Goal: Contribute content: Contribute content

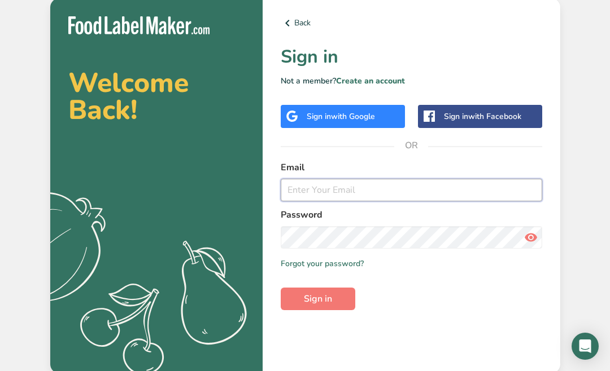
click at [329, 202] on input "email" at bounding box center [411, 190] width 261 height 23
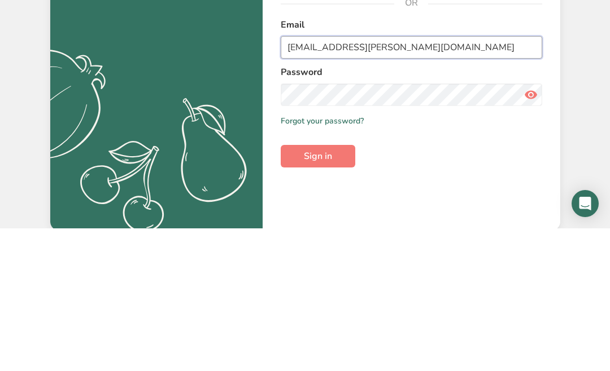
type input "rebeccafisher@shaw.ca"
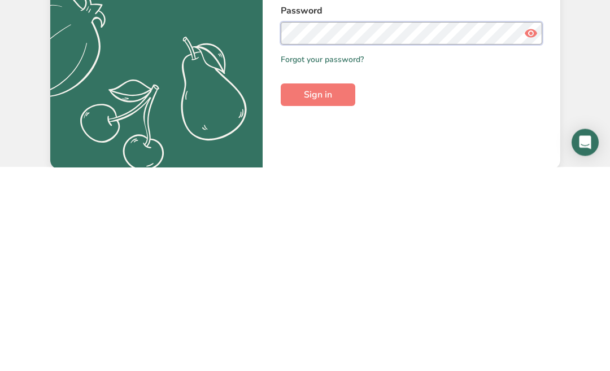
scroll to position [62, 0]
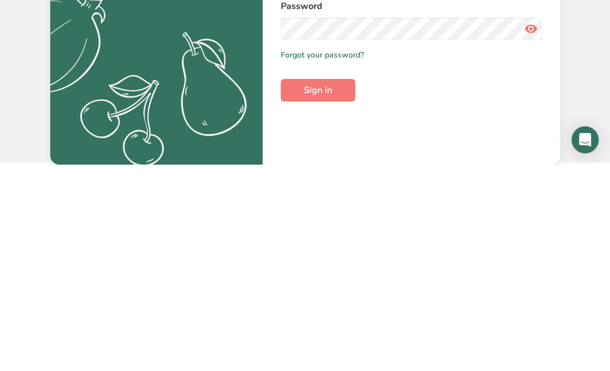
click at [327, 290] on span "Sign in" at bounding box center [318, 297] width 28 height 14
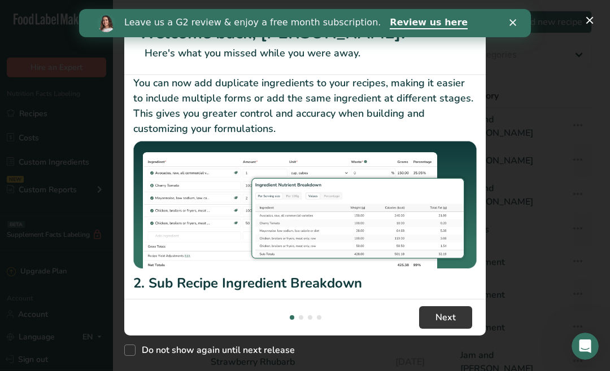
scroll to position [32, 0]
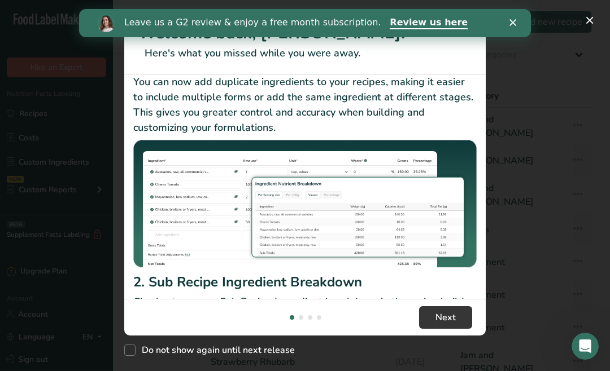
click at [456, 360] on div "Do not show again until next release" at bounding box center [304, 348] width 361 height 24
click at [444, 360] on div "Do not show again until next release" at bounding box center [304, 348] width 361 height 24
click at [516, 60] on div "New Features" at bounding box center [305, 185] width 610 height 371
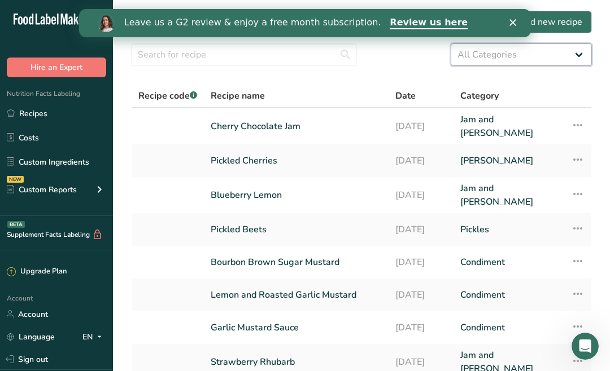
click at [510, 60] on select "All Categories Baked Goods Beverages Condiment Confectionery Cooked Meals, Sala…" at bounding box center [520, 54] width 141 height 23
click at [272, 124] on link "Cherry Chocolate Jam" at bounding box center [296, 126] width 171 height 27
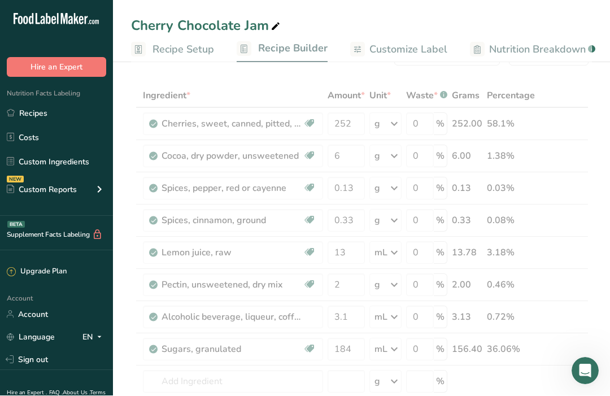
scroll to position [38, 0]
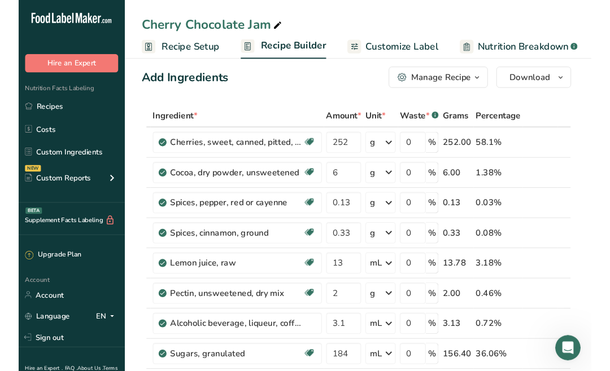
scroll to position [0, 0]
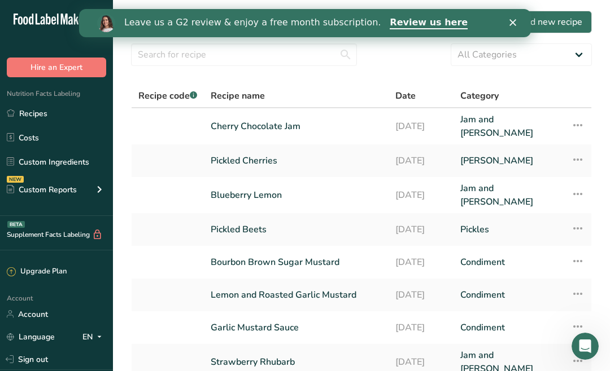
click at [247, 156] on link "Pickled Cherries" at bounding box center [296, 161] width 171 height 24
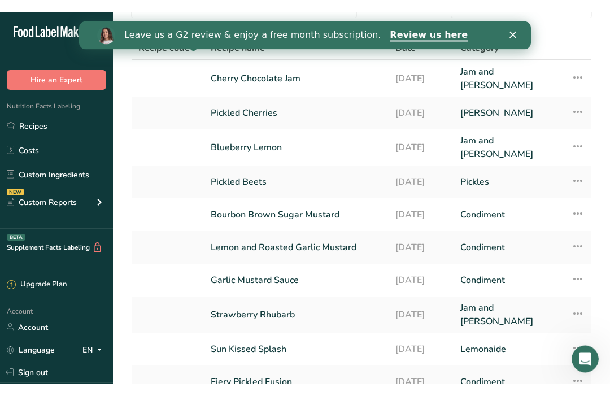
scroll to position [60, 0]
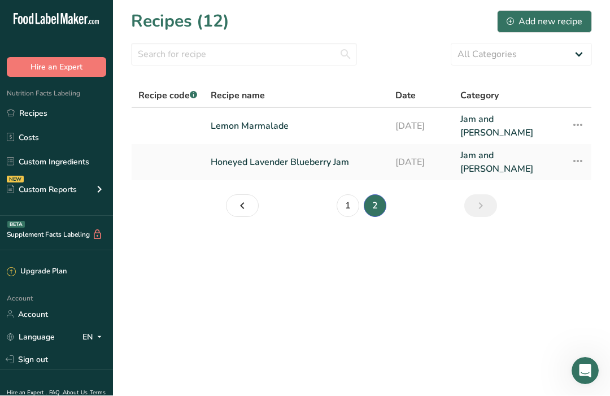
click at [550, 22] on div "Add new recipe" at bounding box center [544, 22] width 76 height 14
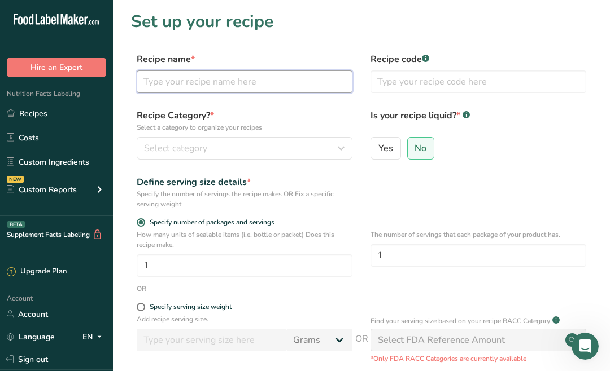
click at [204, 78] on input "text" at bounding box center [245, 82] width 216 height 23
type input "Amante del Diablo"
click at [265, 142] on div "Select category" at bounding box center [241, 149] width 194 height 14
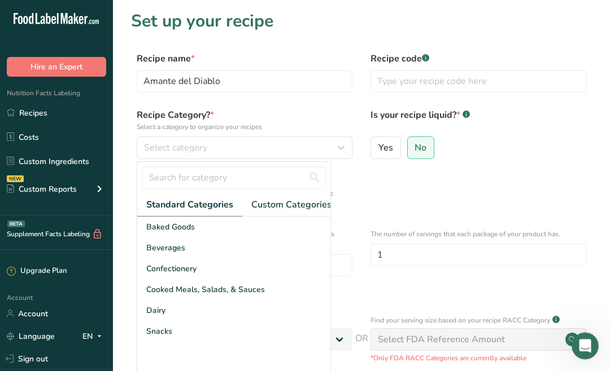
scroll to position [1, 0]
click at [244, 143] on div "Select category" at bounding box center [241, 148] width 194 height 14
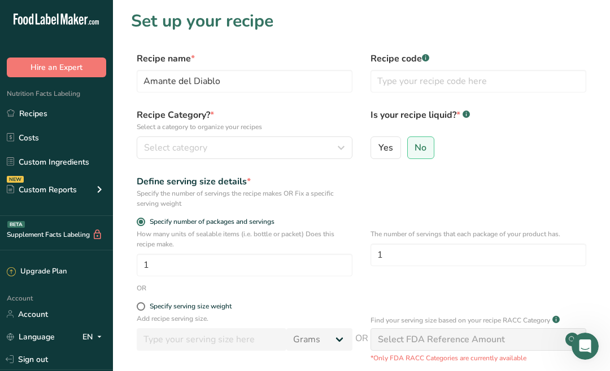
click at [234, 147] on div "Select category" at bounding box center [241, 148] width 194 height 14
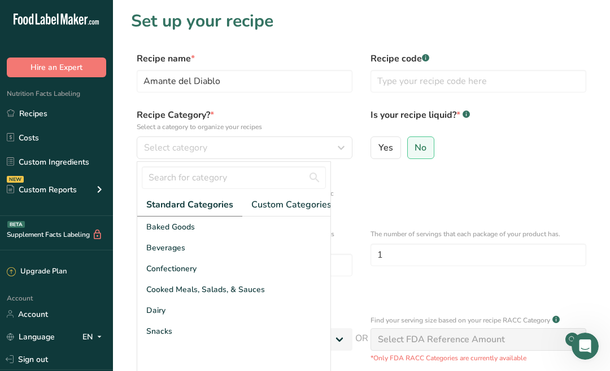
click at [200, 142] on span "Select category" at bounding box center [175, 148] width 63 height 14
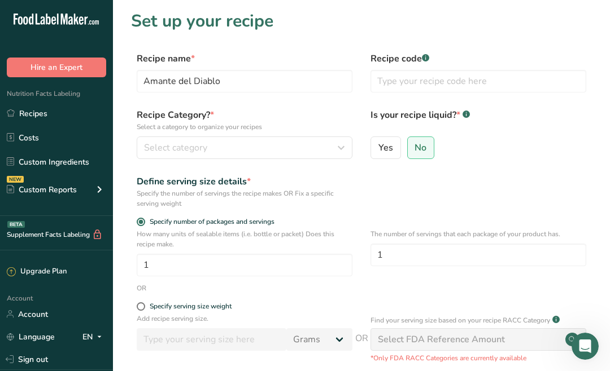
click at [265, 138] on button "Select category" at bounding box center [245, 148] width 216 height 23
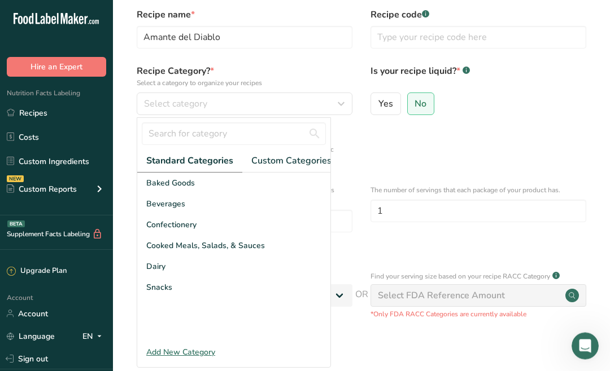
scroll to position [46, 0]
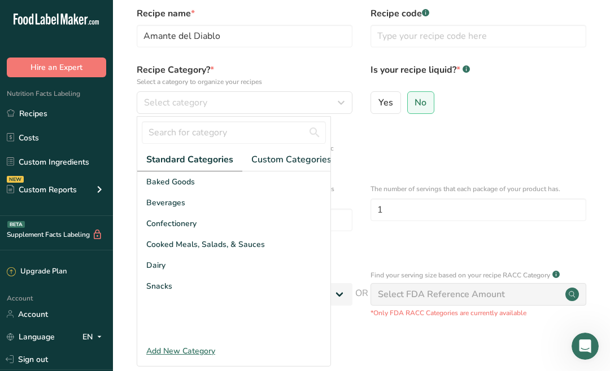
click at [209, 99] on div "Select category" at bounding box center [241, 103] width 194 height 14
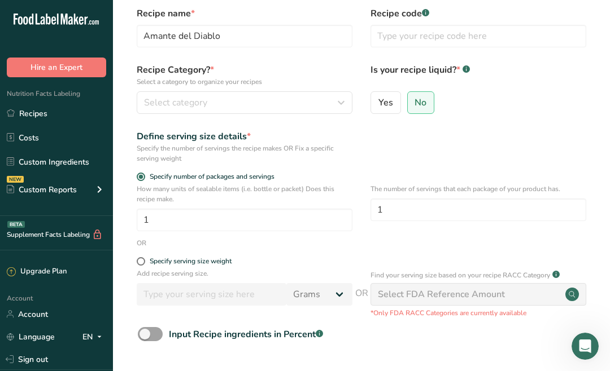
click at [257, 104] on div "Select category" at bounding box center [241, 103] width 194 height 14
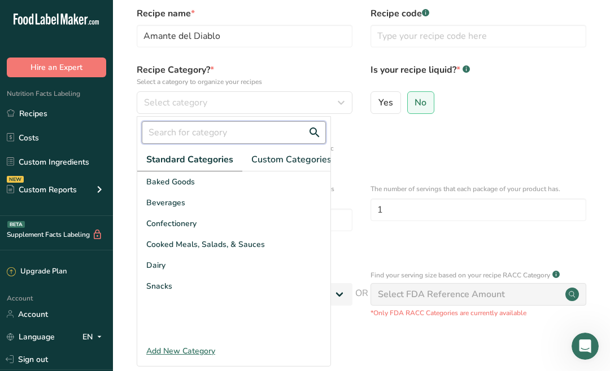
click at [233, 131] on input "text" at bounding box center [234, 132] width 184 height 23
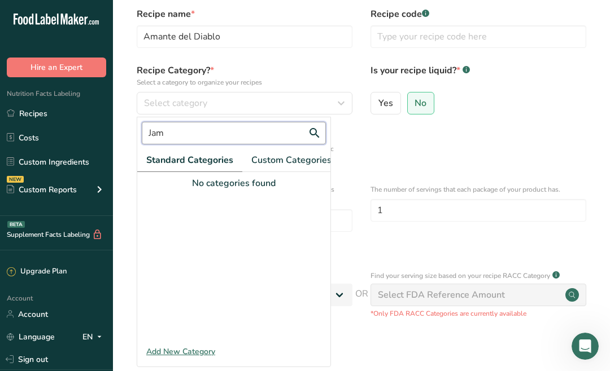
click at [314, 127] on input "Jam" at bounding box center [234, 133] width 184 height 23
type input "J"
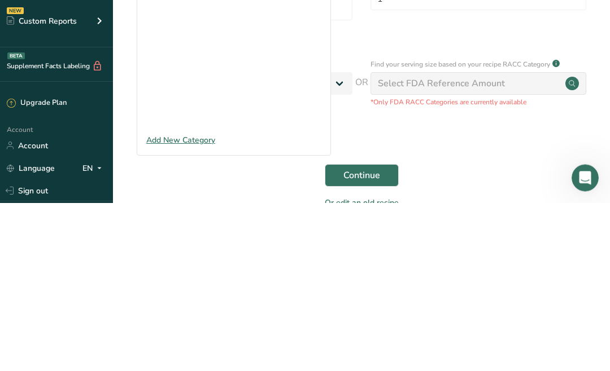
scroll to position [89, 0]
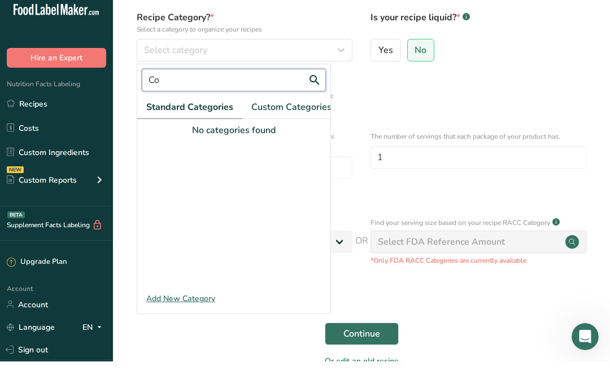
type input "C"
click at [310, 78] on input "Preserves" at bounding box center [234, 89] width 184 height 23
type input "Preserves"
click at [374, 87] on div "Define serving size details * Specify the number of servings the recipe makes O…" at bounding box center [361, 104] width 461 height 34
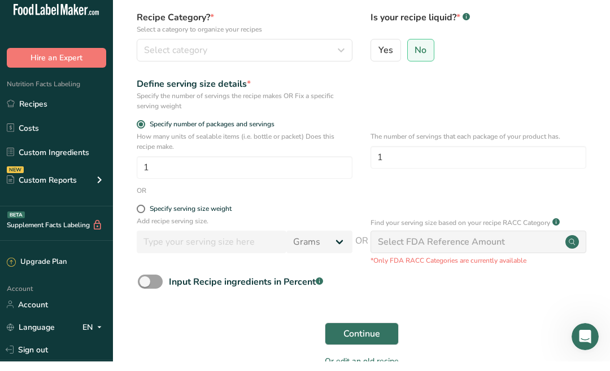
scroll to position [93, 0]
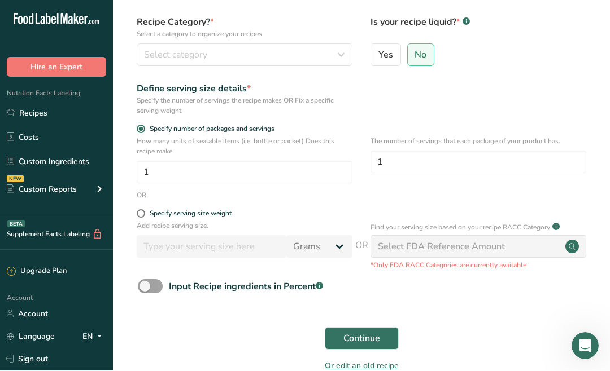
click at [195, 51] on span "Select category" at bounding box center [175, 56] width 63 height 14
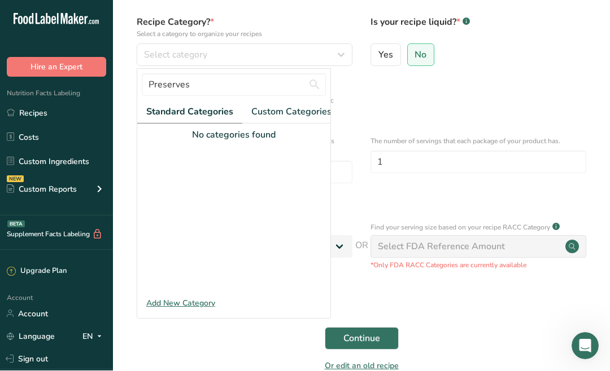
click at [197, 117] on span "Standard Categories" at bounding box center [189, 113] width 87 height 14
click at [365, 94] on div "Define serving size details * Specify the number of servings the recipe makes O…" at bounding box center [361, 99] width 461 height 34
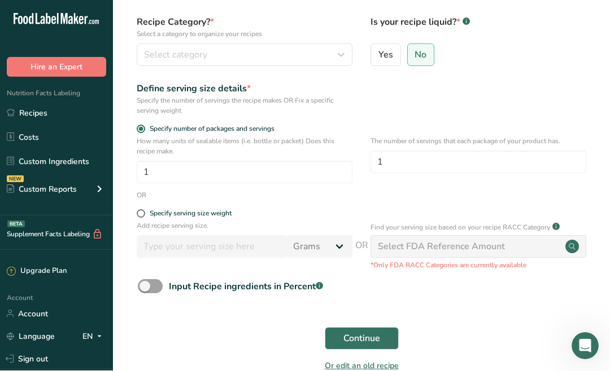
click at [471, 243] on div "Select FDA Reference Amount" at bounding box center [441, 247] width 127 height 14
click at [137, 217] on label "Specify serving size weight" at bounding box center [245, 214] width 216 height 8
click at [137, 217] on input "Specify serving size weight" at bounding box center [140, 214] width 7 height 7
radio input "true"
radio input "false"
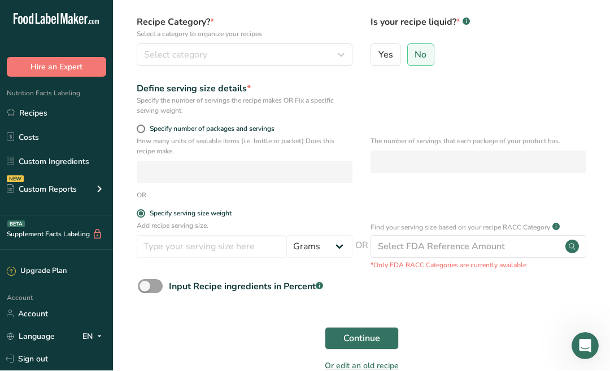
click at [137, 216] on span at bounding box center [141, 214] width 8 height 8
click at [137, 216] on input "Specify serving size weight" at bounding box center [140, 214] width 7 height 7
click at [137, 210] on label "Specify serving size weight" at bounding box center [245, 214] width 216 height 8
click at [137, 211] on input "Specify serving size weight" at bounding box center [140, 214] width 7 height 7
click at [143, 206] on form "Recipe name * Amante del Diablo Recipe code .a-a{fill:#347362;}.b-a{fill:#fff;}…" at bounding box center [361, 169] width 461 height 421
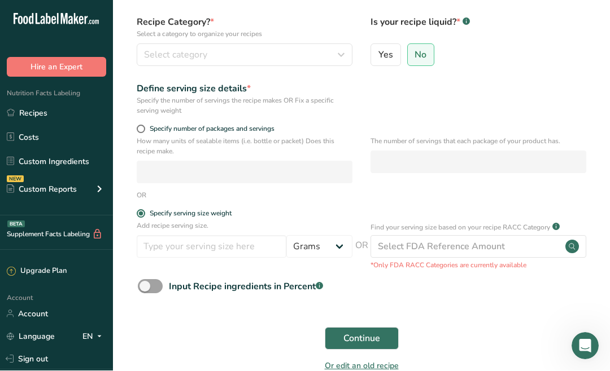
click at [145, 211] on span "Specify serving size weight" at bounding box center [188, 214] width 86 height 8
click at [144, 211] on input "Specify serving size weight" at bounding box center [140, 214] width 7 height 7
click at [334, 243] on select "Grams kg mg mcg lb oz l mL fl oz tbsp tsp cup qt gallon" at bounding box center [319, 247] width 66 height 23
select select "19"
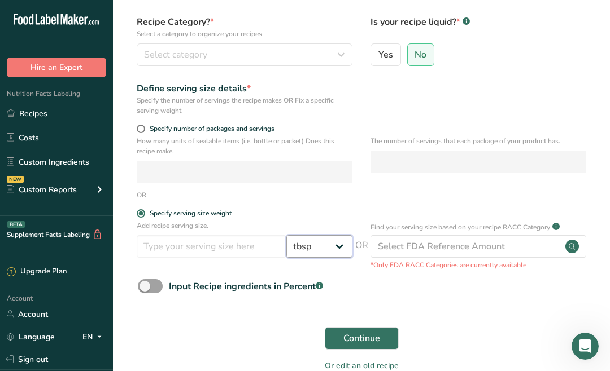
select select "22"
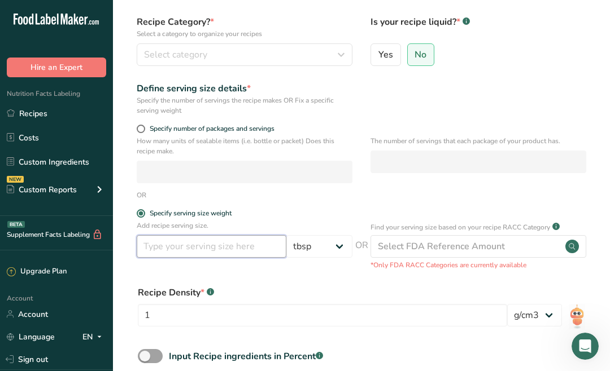
click at [216, 242] on input "number" at bounding box center [212, 246] width 150 height 23
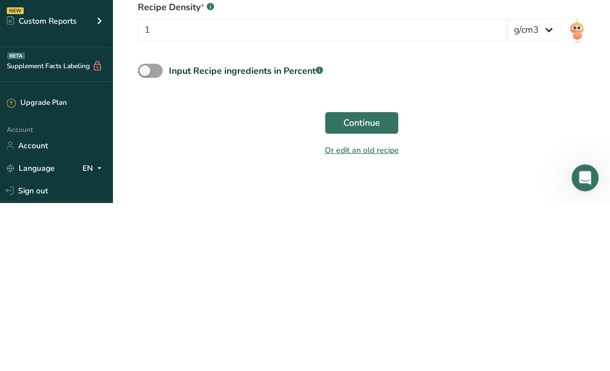
scroll to position [212, 0]
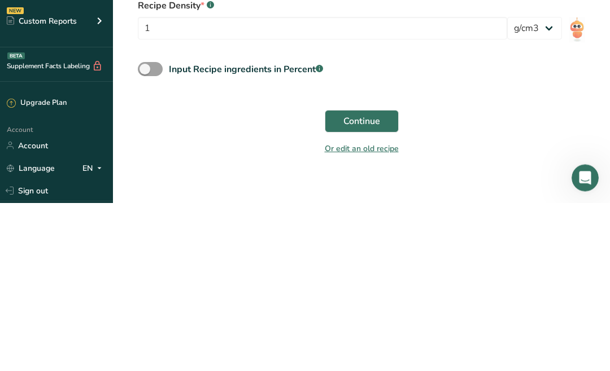
type input "1"
click at [362, 283] on span "Continue" at bounding box center [361, 290] width 37 height 14
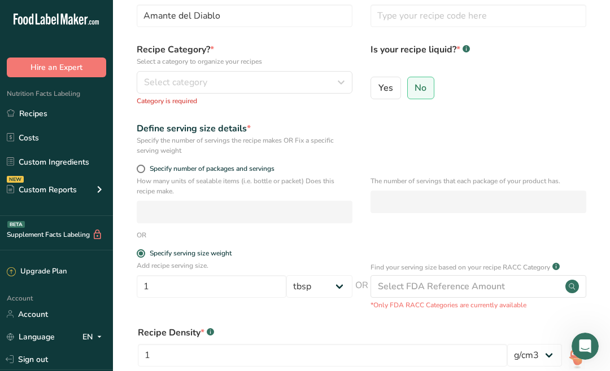
scroll to position [65, 0]
click at [209, 75] on button "Select category" at bounding box center [245, 83] width 216 height 23
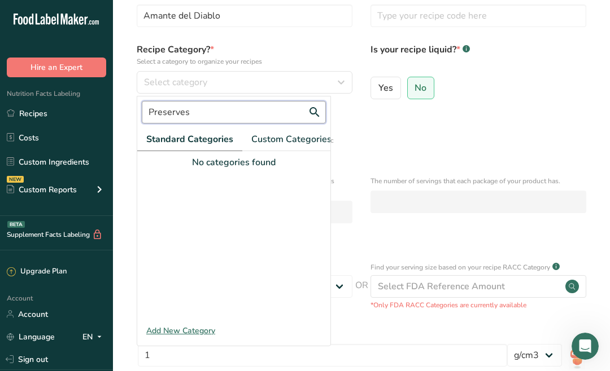
click at [187, 112] on input "Preserves" at bounding box center [234, 112] width 184 height 23
type input "P"
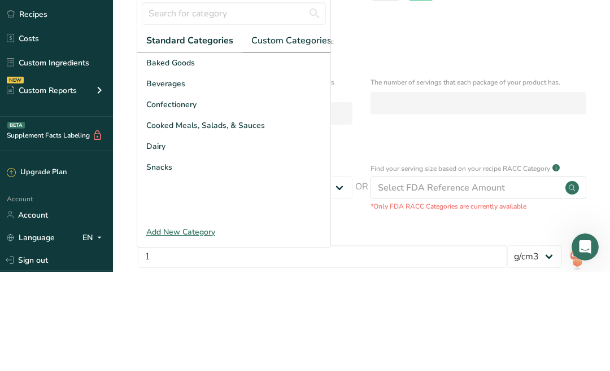
click at [292, 133] on span "Custom Categories .a-a{fill:#347362;}.b-a{fill:#fff;}" at bounding box center [294, 140] width 87 height 14
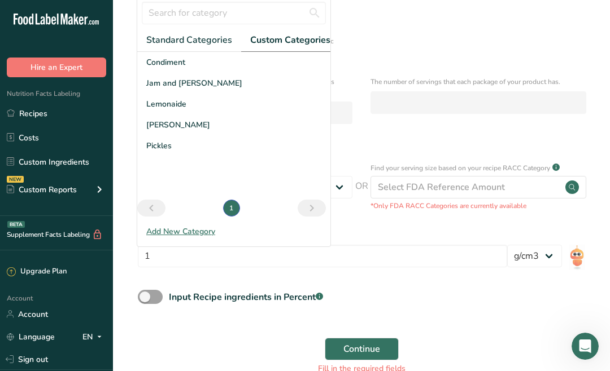
click at [183, 85] on span "Jam and [PERSON_NAME]" at bounding box center [194, 83] width 96 height 12
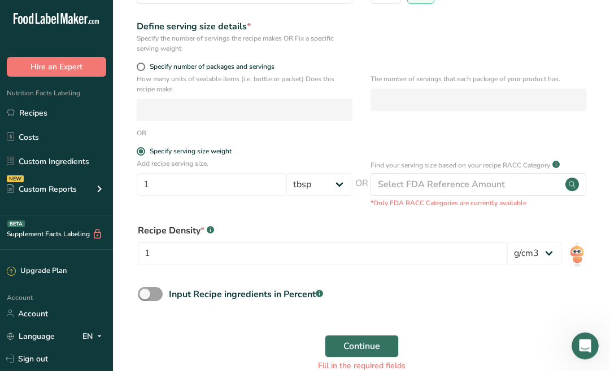
scroll to position [177, 0]
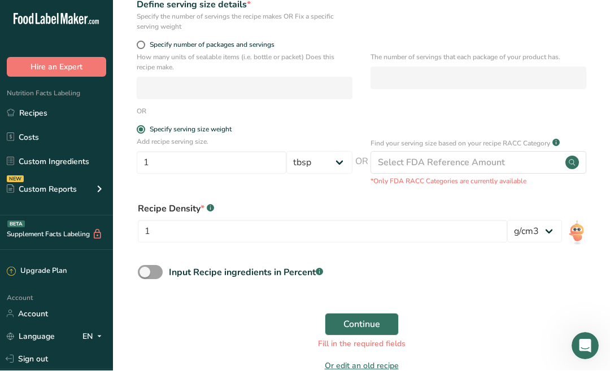
click at [364, 321] on span "Continue" at bounding box center [361, 325] width 37 height 14
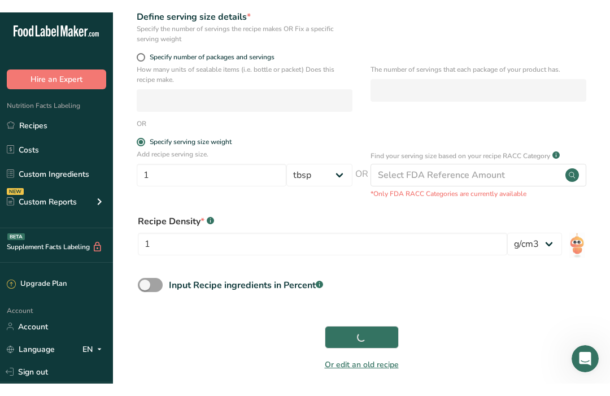
scroll to position [163, 0]
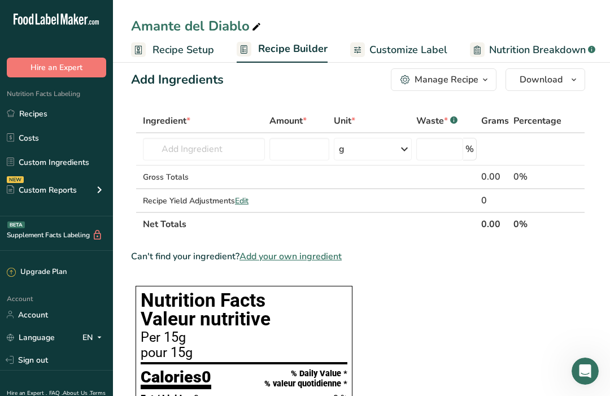
scroll to position [14, 0]
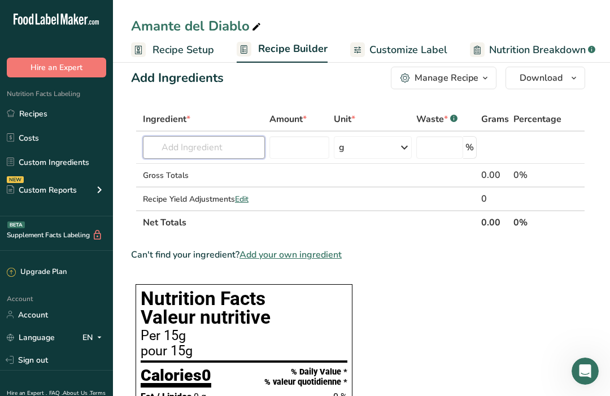
click at [192, 147] on input "text" at bounding box center [204, 147] width 122 height 23
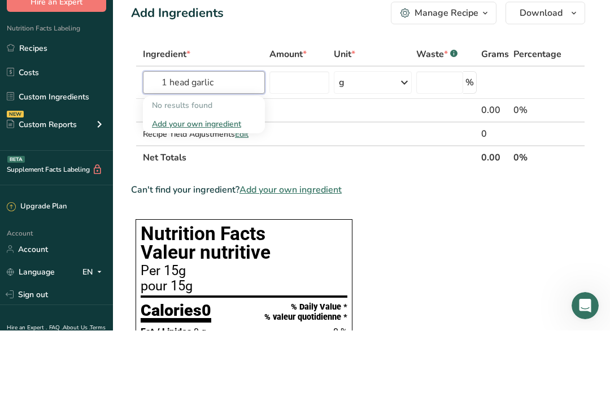
type input "1 head garlic"
click at [206, 183] on div "Add your own ingredient" at bounding box center [204, 189] width 104 height 12
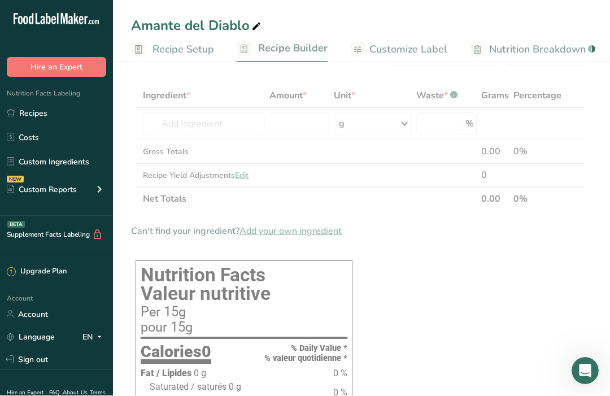
scroll to position [38, 0]
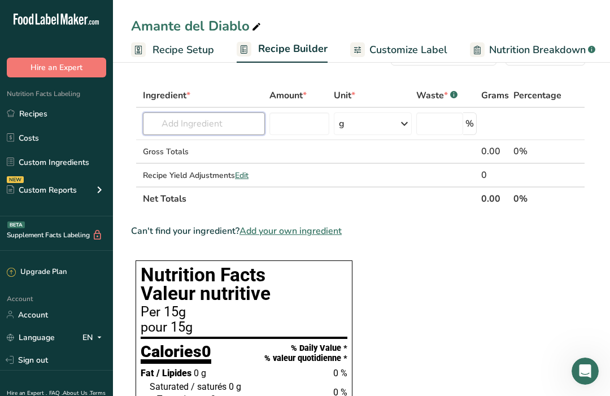
click at [207, 119] on input "text" at bounding box center [204, 123] width 122 height 23
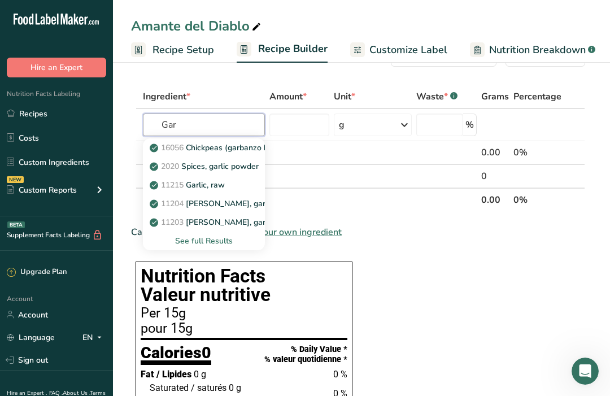
scroll to position [37, 0]
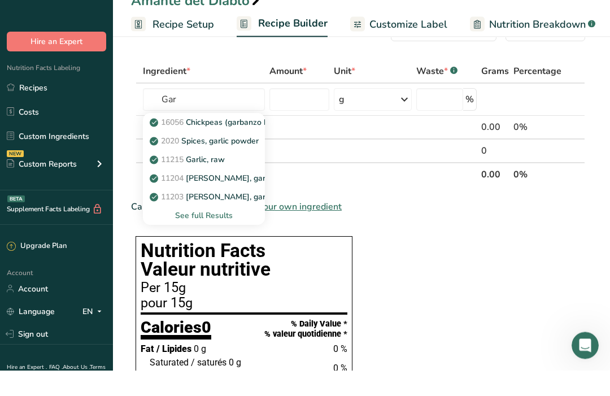
click at [211, 179] on p "11215 Garlic, raw" at bounding box center [188, 185] width 73 height 12
type input "Garlic, raw"
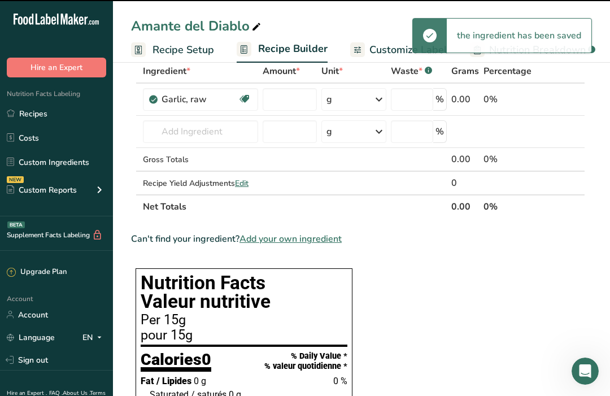
type input "0"
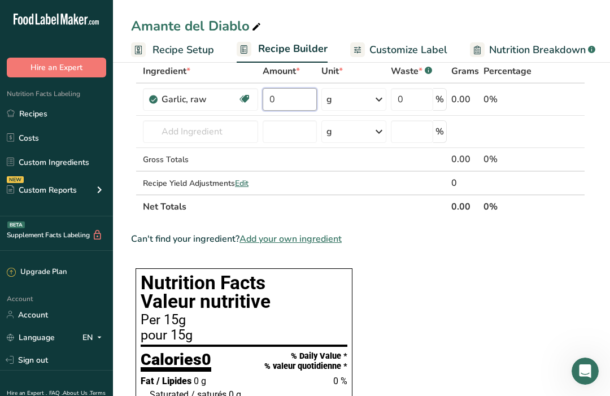
click at [294, 95] on input "0" at bounding box center [289, 99] width 54 height 23
type input "50"
click at [174, 135] on div "Ingredient * Amount * Unit * Waste * .a-a{fill:#347362;}.b-a{fill:#fff;} Grams …" at bounding box center [358, 138] width 454 height 159
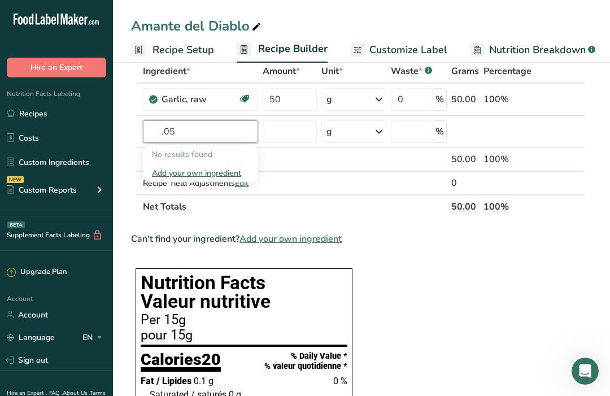
type input ".05"
click at [366, 131] on div "g" at bounding box center [353, 131] width 65 height 23
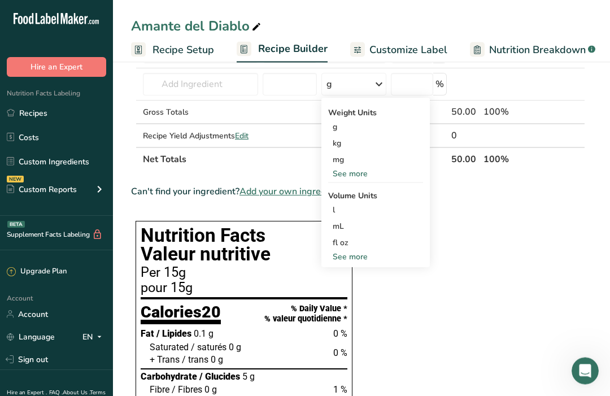
scroll to position [109, 0]
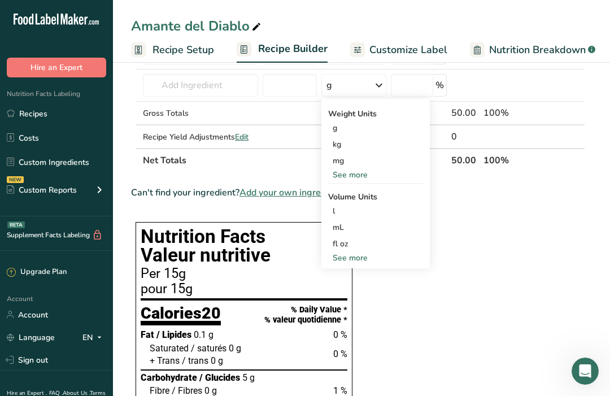
click at [358, 259] on div "See more" at bounding box center [375, 258] width 95 height 12
click at [344, 278] on div "tsp" at bounding box center [375, 276] width 86 height 12
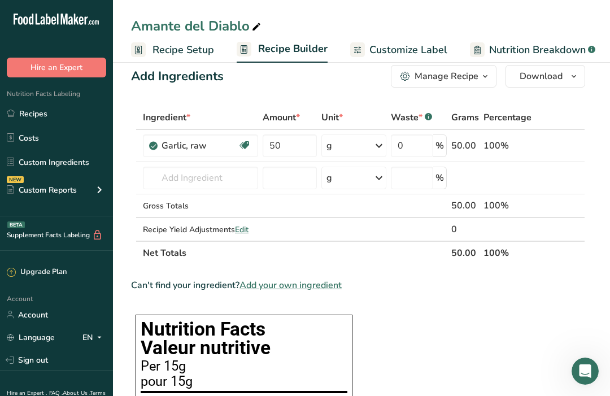
scroll to position [0, 0]
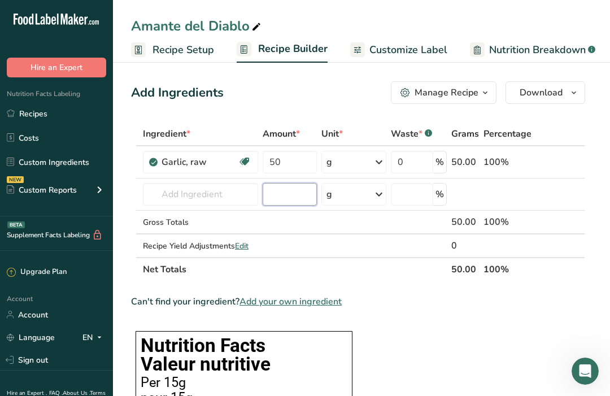
click at [295, 192] on input "number" at bounding box center [289, 194] width 54 height 23
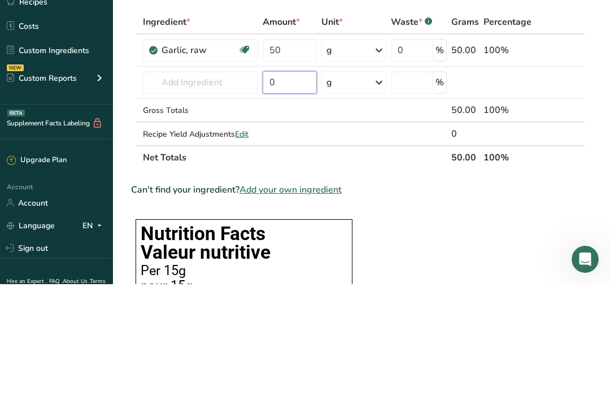
type input "5"
click at [374, 184] on icon at bounding box center [379, 194] width 14 height 20
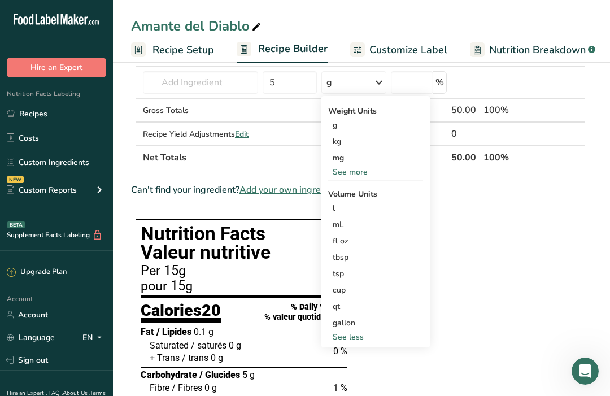
click at [340, 274] on div "tsp" at bounding box center [375, 274] width 86 height 12
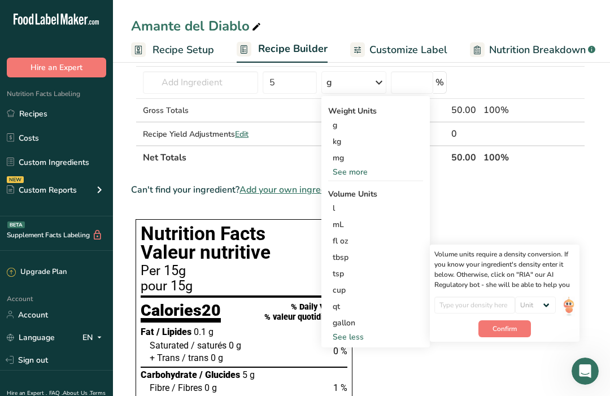
click at [341, 261] on div "tbsp" at bounding box center [375, 257] width 86 height 12
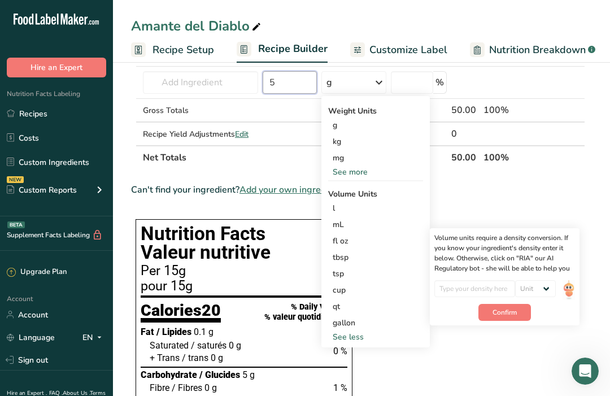
click at [277, 89] on input "5" at bounding box center [289, 82] width 54 height 23
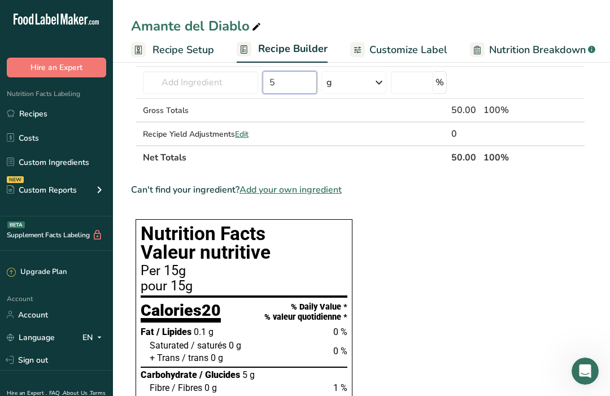
scroll to position [111, 0]
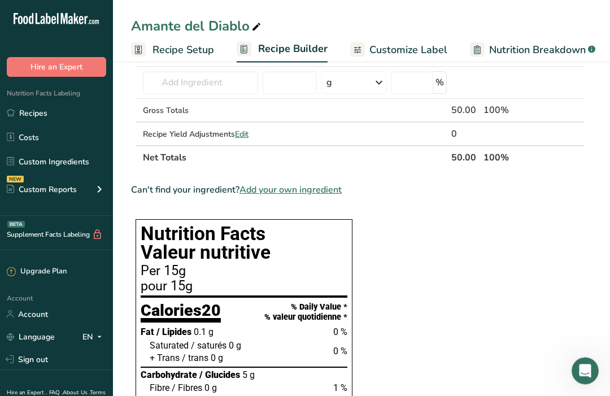
click at [382, 81] on icon at bounding box center [379, 83] width 14 height 20
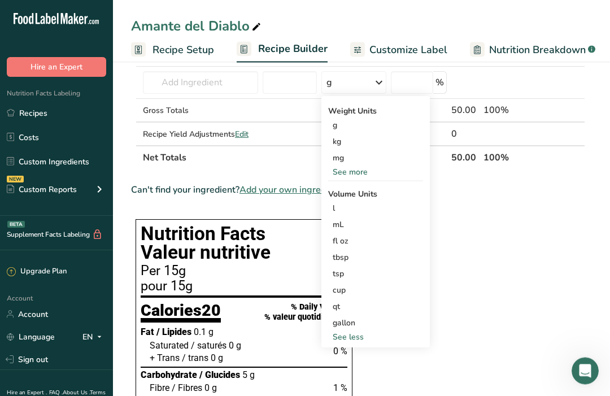
scroll to position [112, 0]
click at [342, 275] on div "tsp" at bounding box center [375, 274] width 86 height 12
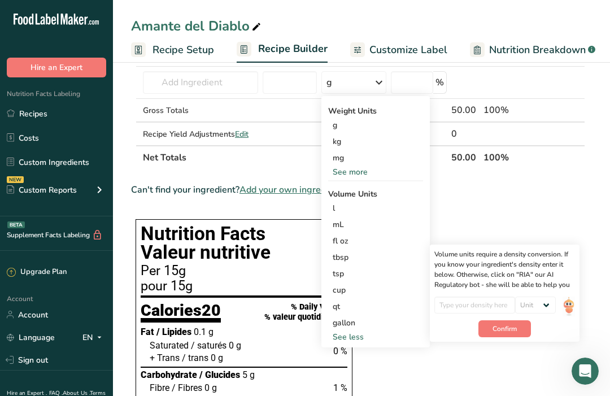
click at [339, 275] on div "tsp" at bounding box center [375, 274] width 86 height 12
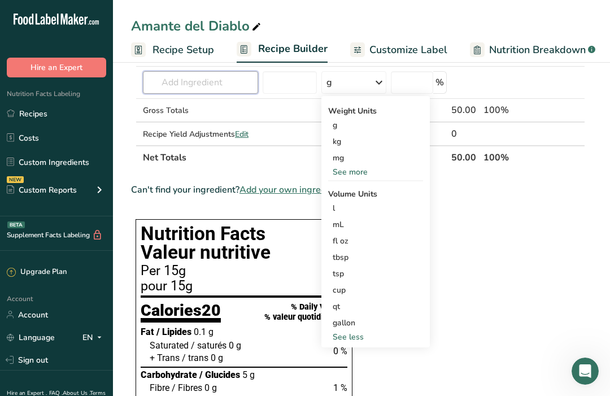
click at [199, 81] on input "text" at bounding box center [200, 82] width 115 height 23
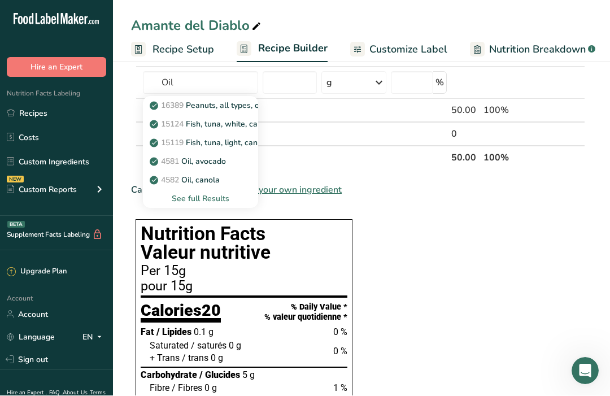
click at [211, 178] on p "4582 Oil, canola" at bounding box center [186, 180] width 68 height 12
type input "Oil, canola"
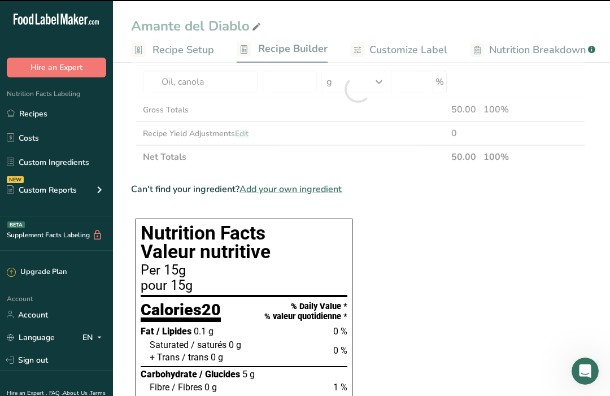
type input "0"
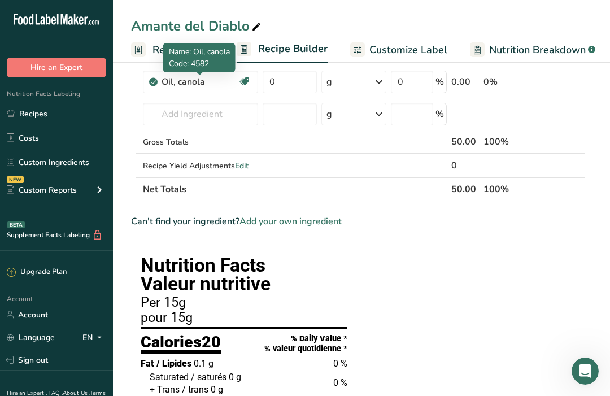
click at [380, 80] on icon at bounding box center [379, 82] width 14 height 20
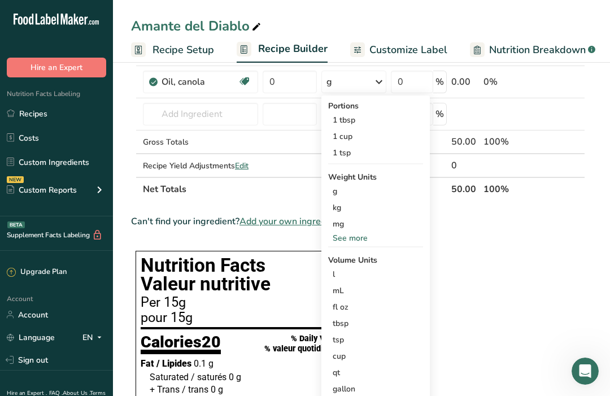
click at [348, 151] on div "1 tsp" at bounding box center [375, 153] width 95 height 16
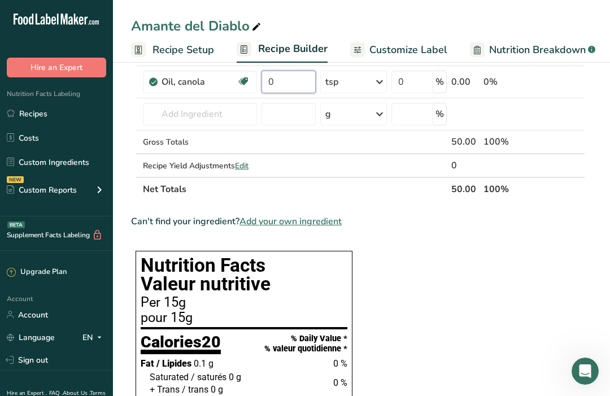
click at [282, 80] on input "0" at bounding box center [288, 82] width 54 height 23
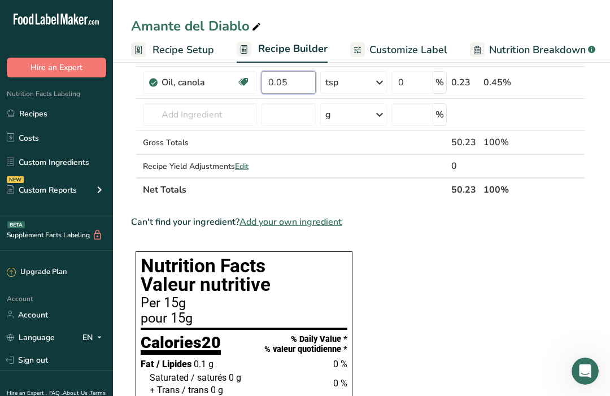
type input "0.05"
click at [194, 113] on div "Ingredient * Amount * Unit * Waste * .a-a{fill:#347362;}.b-a{fill:#fff;} Grams …" at bounding box center [358, 105] width 454 height 191
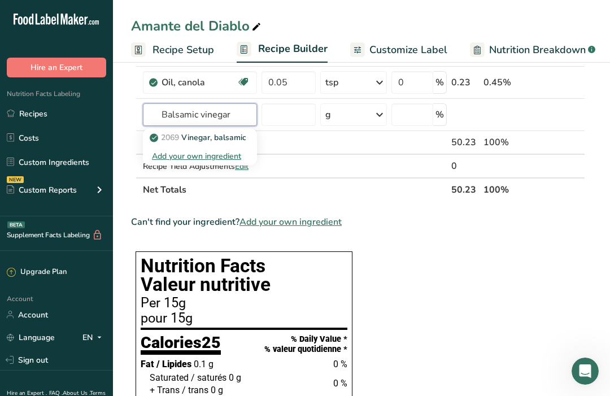
type input "Balsamic vinegar"
click at [379, 112] on icon at bounding box center [380, 114] width 14 height 20
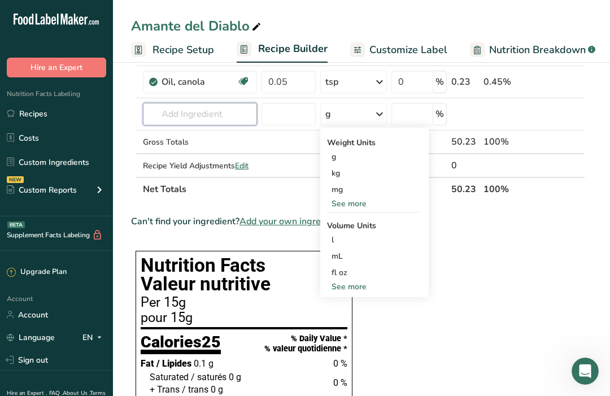
click at [202, 117] on input "text" at bounding box center [200, 114] width 114 height 23
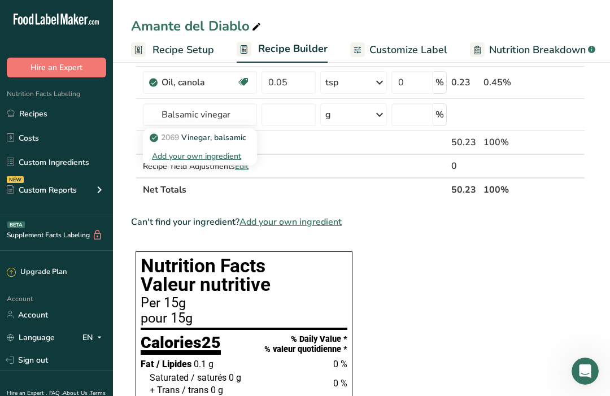
click at [152, 137] on icon at bounding box center [154, 138] width 7 height 10
type input "Vinegar, balsamic"
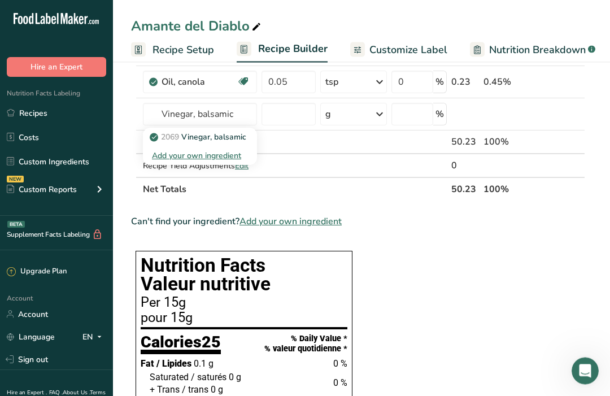
scroll to position [112, 0]
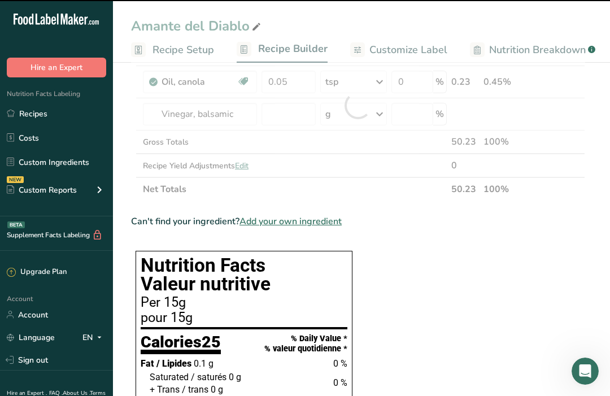
type input "0"
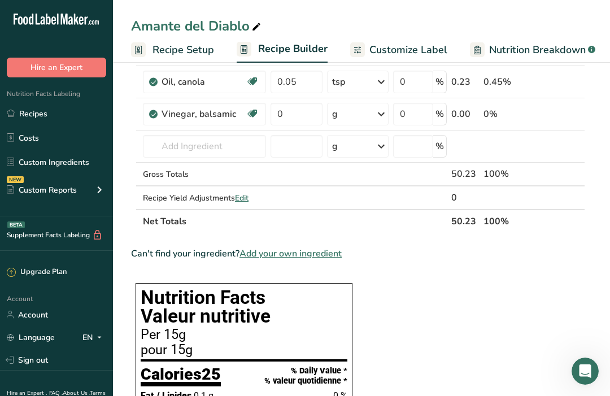
click at [376, 114] on icon at bounding box center [381, 114] width 14 height 20
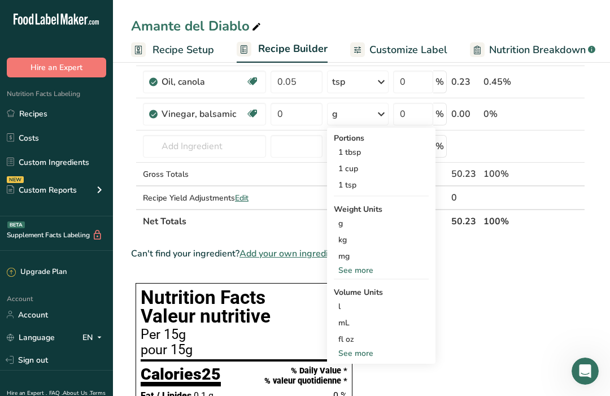
click at [353, 187] on div "1 tsp" at bounding box center [381, 185] width 95 height 16
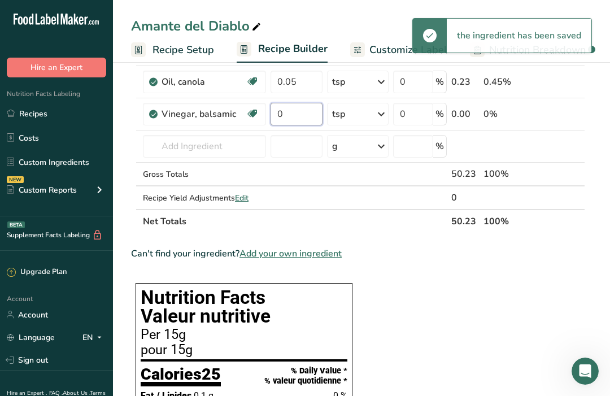
click at [299, 114] on input "0" at bounding box center [295, 114] width 51 height 23
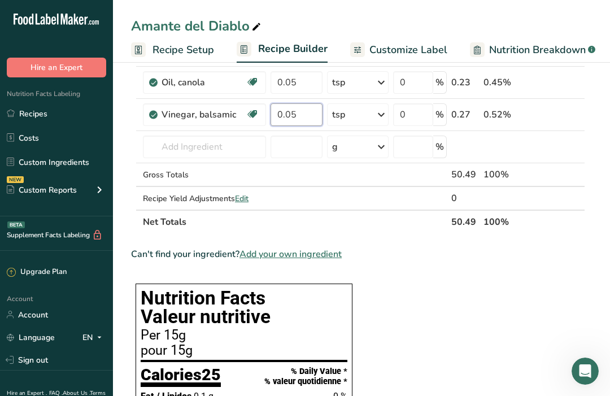
type input "0.05"
click at [195, 143] on div "Ingredient * Amount * Unit * Waste * .a-a{fill:#347362;}.b-a{fill:#fff;} Grams …" at bounding box center [358, 122] width 454 height 224
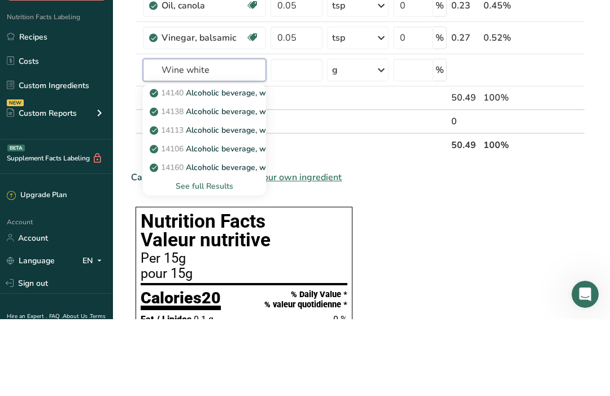
type input "Wine white"
click at [380, 137] on icon at bounding box center [381, 147] width 14 height 20
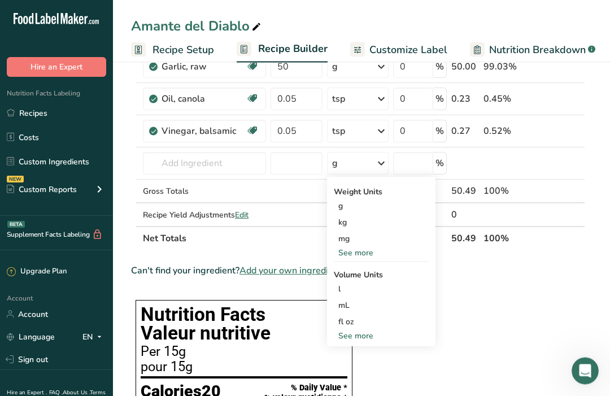
scroll to position [92, 0]
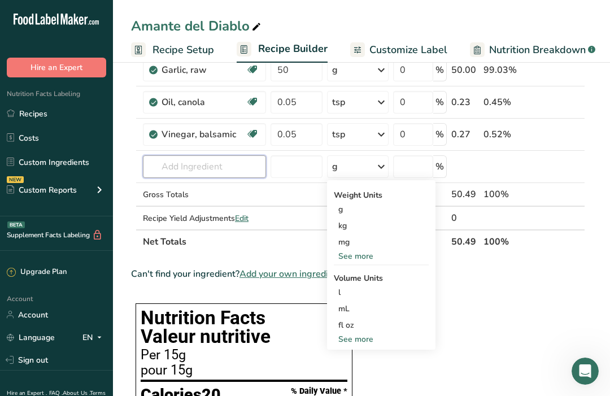
click at [208, 162] on input "text" at bounding box center [204, 166] width 123 height 23
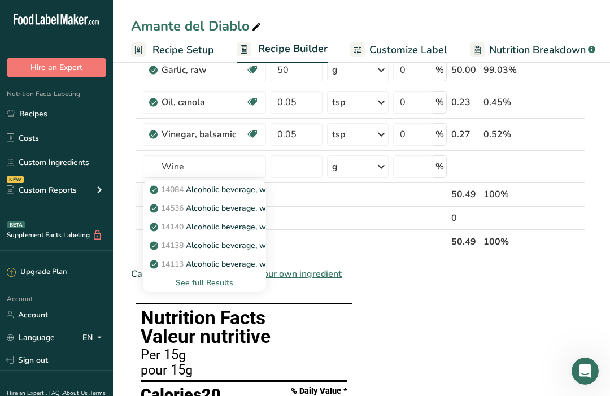
click at [224, 191] on p "14084 Alcoholic beverage, wine, table, all" at bounding box center [232, 189] width 160 height 12
type input "Alcoholic beverage, wine, table, all"
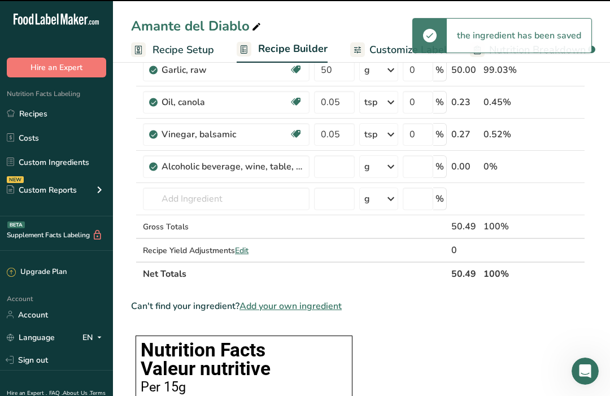
type input "0"
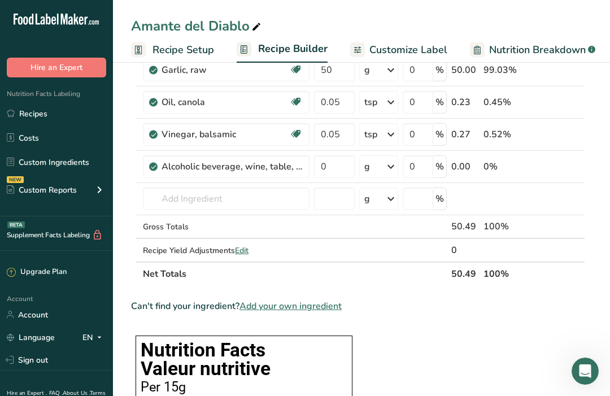
click at [387, 170] on icon at bounding box center [391, 166] width 14 height 20
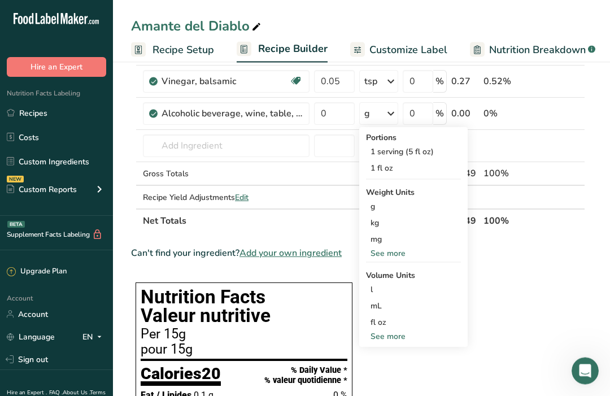
scroll to position [146, 0]
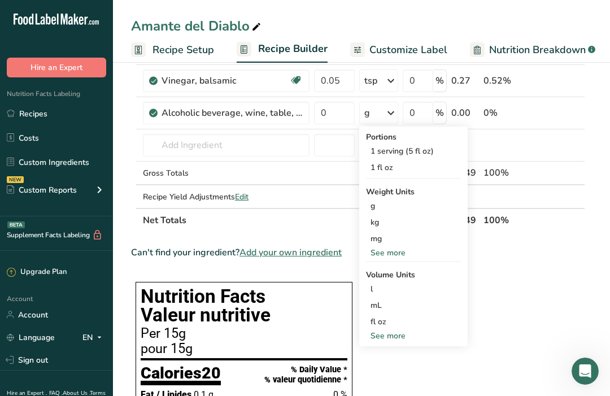
click at [398, 339] on div "See more" at bounding box center [413, 336] width 95 height 12
select select "22"
click at [384, 371] on div "cup" at bounding box center [413, 371] width 86 height 12
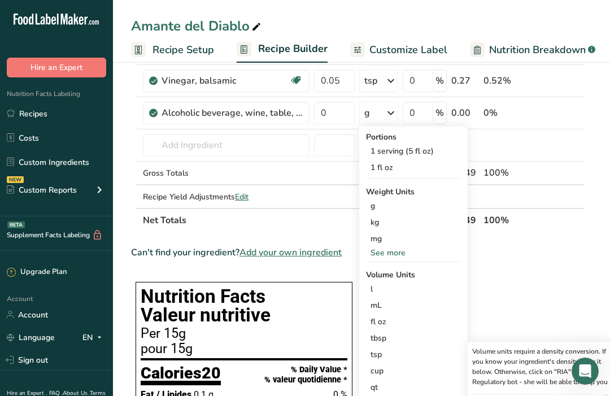
click at [384, 370] on div "cup" at bounding box center [413, 371] width 86 height 12
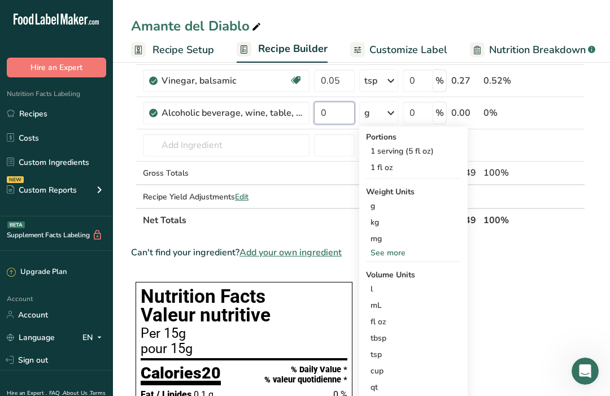
click at [330, 120] on input "0" at bounding box center [334, 113] width 41 height 23
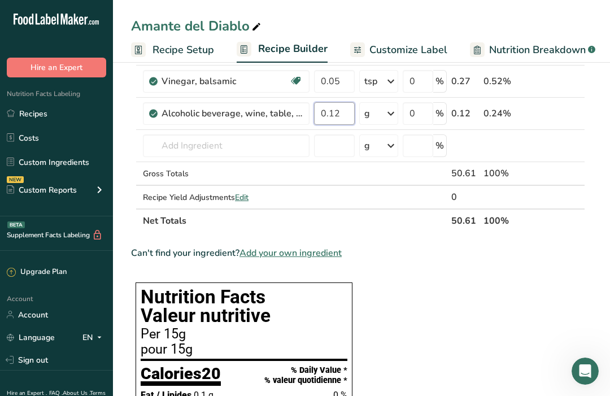
type input "0.12"
click at [392, 112] on div "Ingredient * Amount * Unit * Waste * .a-a{fill:#347362;}.b-a{fill:#fff;} Grams …" at bounding box center [358, 105] width 454 height 256
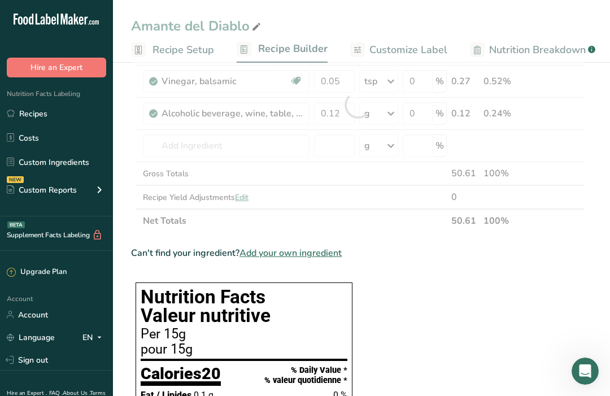
scroll to position [146, 0]
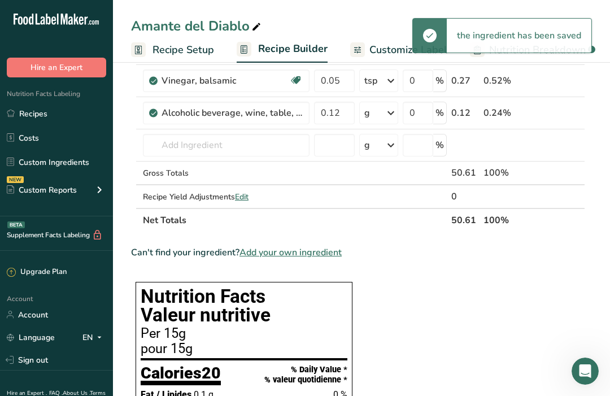
click at [386, 115] on icon at bounding box center [391, 113] width 14 height 20
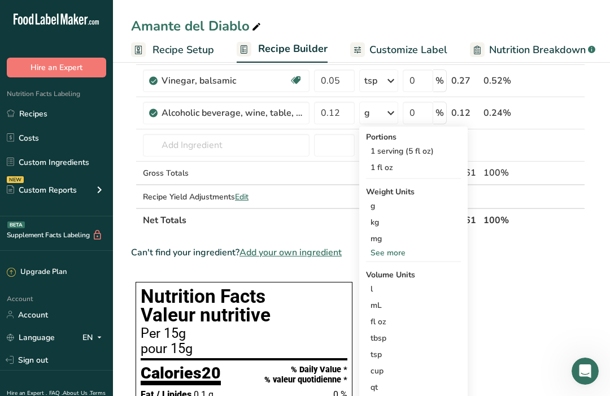
click at [379, 371] on div "cup" at bounding box center [413, 371] width 86 height 12
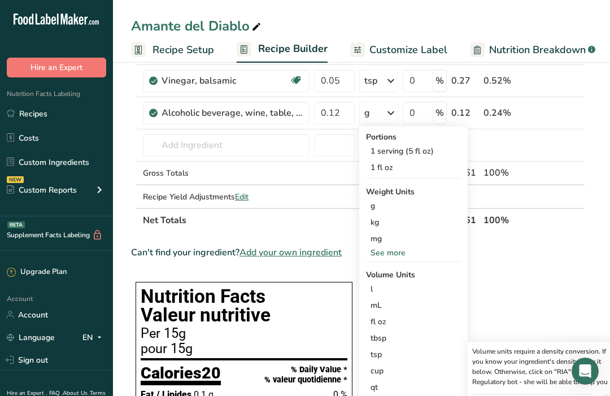
click at [379, 371] on div "cup" at bounding box center [413, 371] width 86 height 12
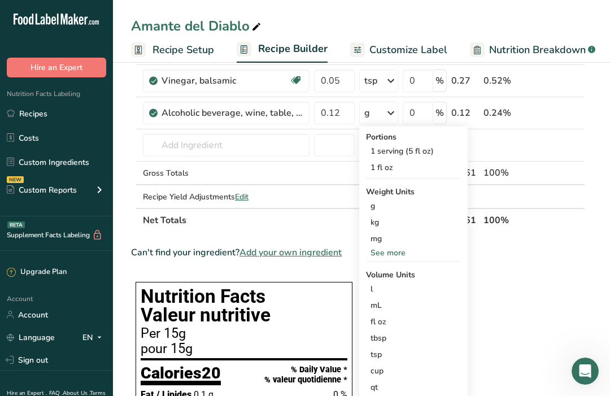
click at [383, 371] on div "cup" at bounding box center [413, 371] width 86 height 12
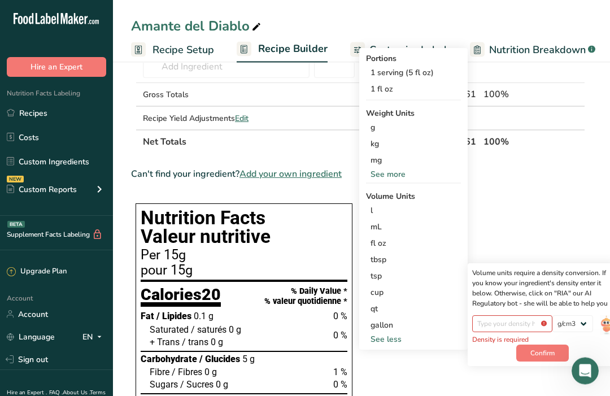
scroll to position [242, 0]
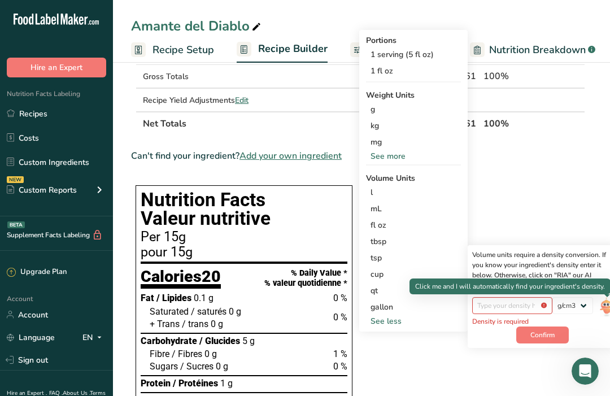
click at [549, 335] on span "Confirm" at bounding box center [542, 335] width 24 height 10
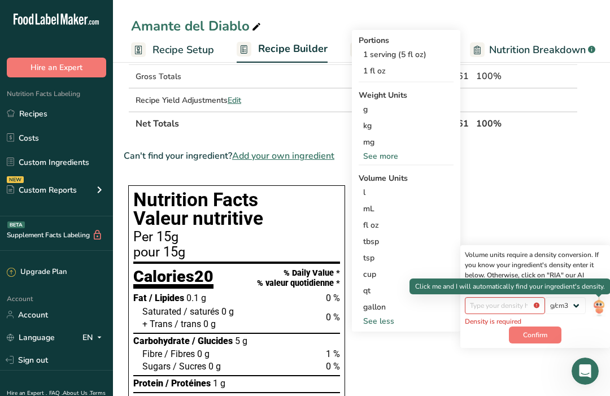
scroll to position [0, 8]
click at [596, 313] on img at bounding box center [598, 307] width 12 height 20
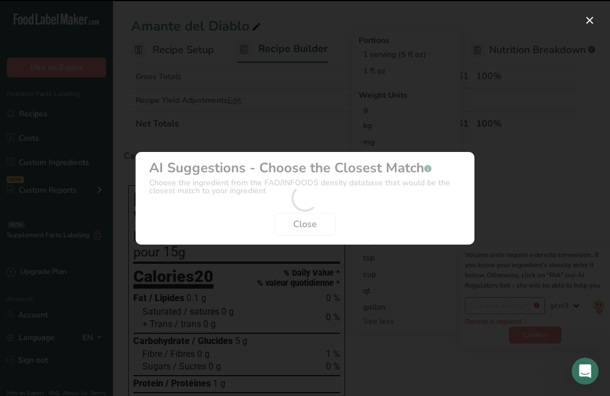
click at [593, 308] on div "Density Selection Modal" at bounding box center [305, 198] width 610 height 396
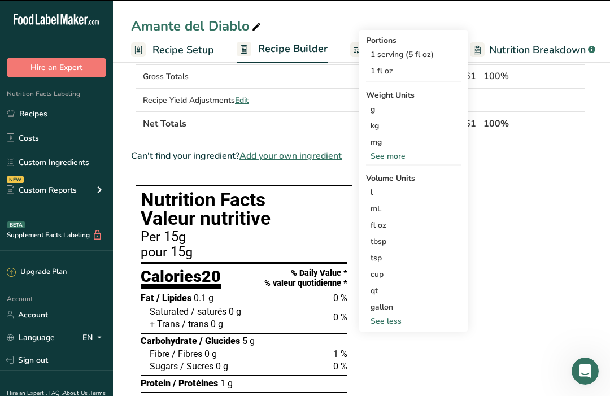
scroll to position [0, 0]
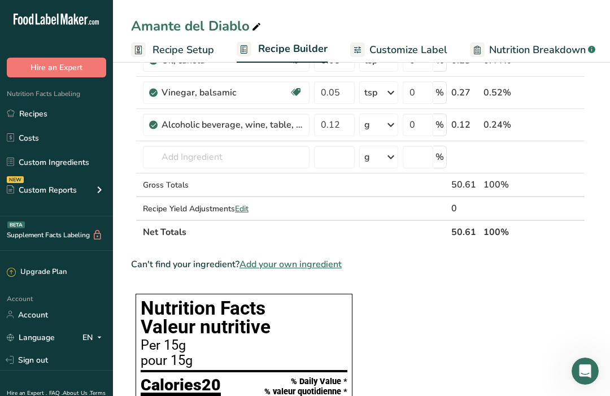
scroll to position [132, 0]
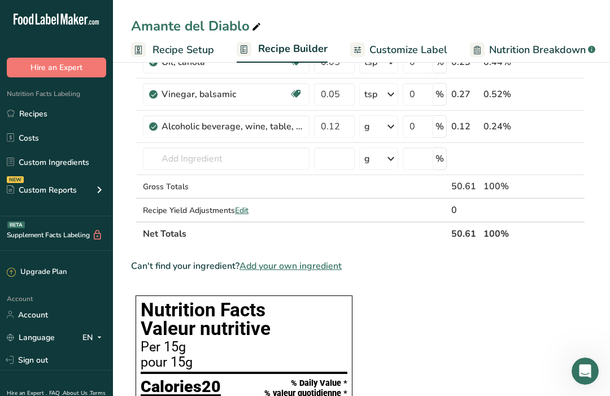
click at [390, 125] on icon at bounding box center [391, 126] width 14 height 20
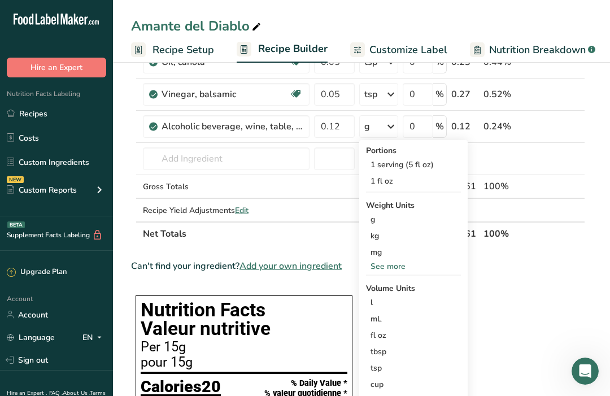
click at [382, 371] on div "cup" at bounding box center [413, 384] width 86 height 12
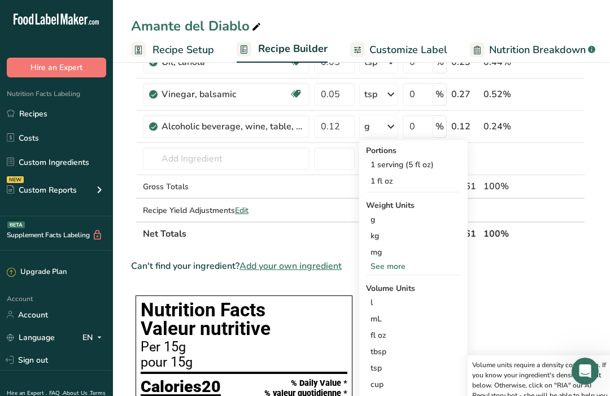
click at [379, 371] on div "cup" at bounding box center [413, 384] width 86 height 12
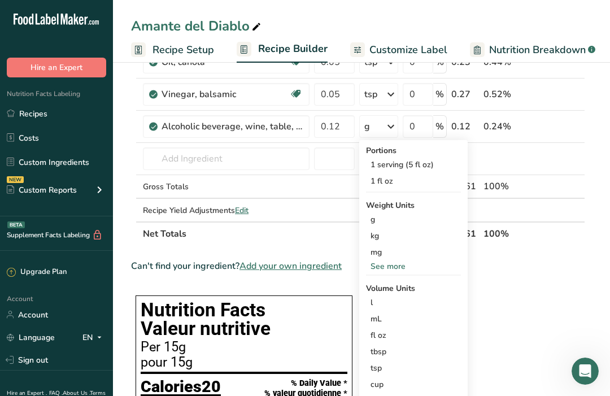
click at [382, 371] on div "cup" at bounding box center [413, 384] width 86 height 12
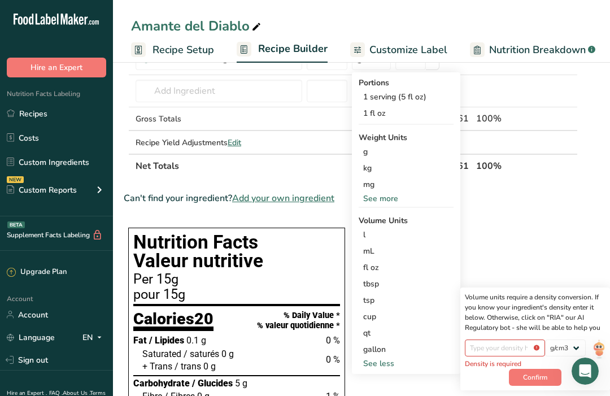
scroll to position [0, 8]
click at [572, 348] on select "lb/ft3 g/cm3" at bounding box center [565, 347] width 41 height 17
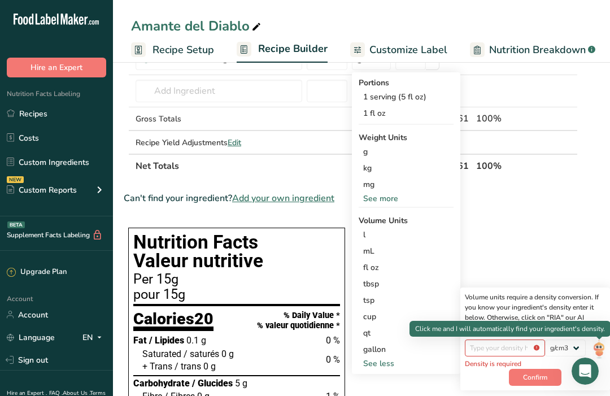
click at [601, 352] on img at bounding box center [598, 349] width 12 height 20
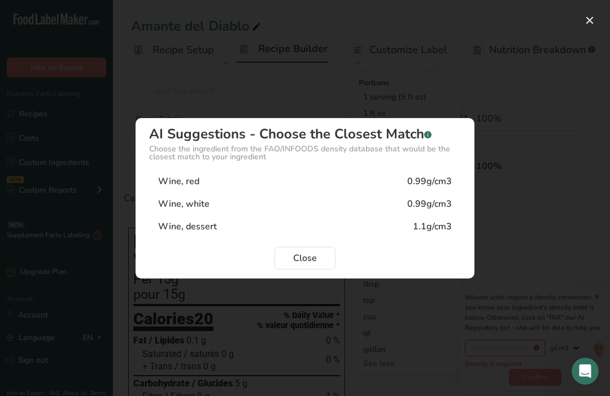
click at [439, 211] on div "0.99g/cm3" at bounding box center [429, 204] width 45 height 14
type input "0.99"
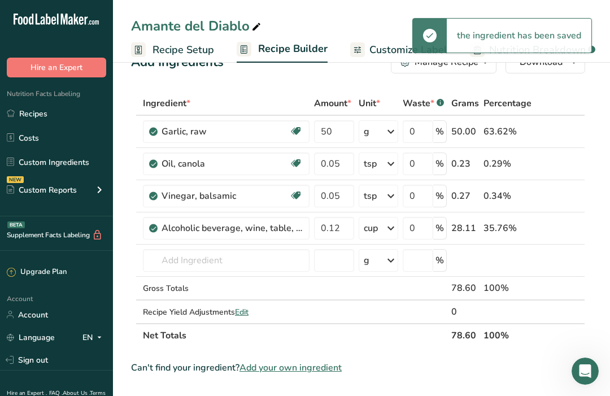
scroll to position [0, 0]
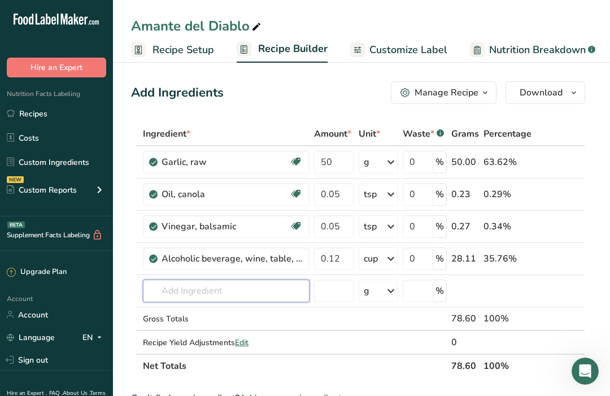
click at [192, 291] on input "text" at bounding box center [226, 290] width 167 height 23
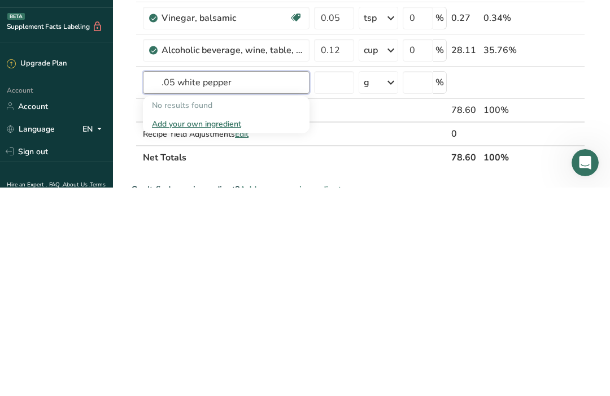
click at [266, 279] on input ".05 white pepper" at bounding box center [226, 290] width 167 height 23
click at [262, 279] on input ".05 white pepper" at bounding box center [226, 290] width 167 height 23
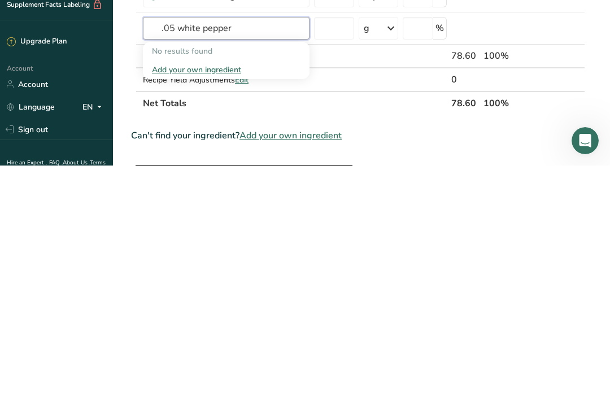
scroll to position [36, 0]
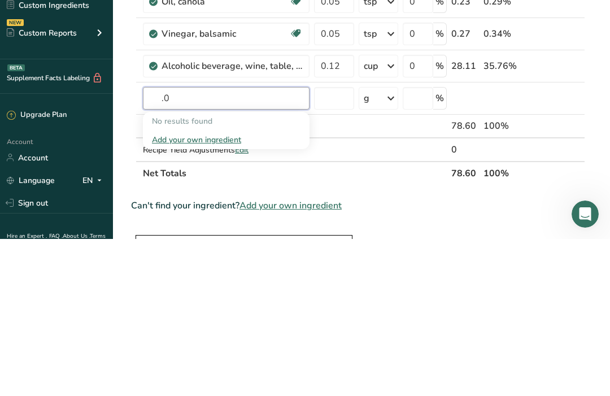
type input "."
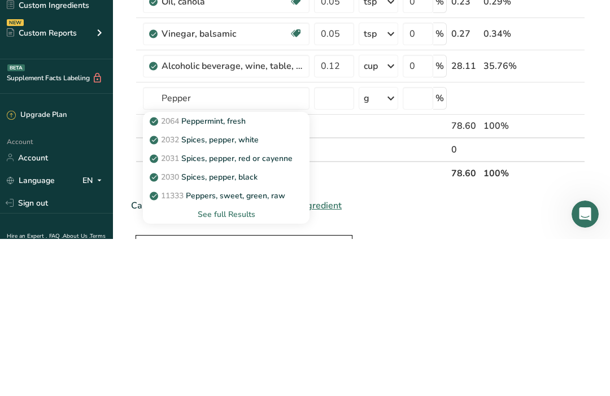
click at [250, 291] on p "2032 Spices, pepper, white" at bounding box center [205, 297] width 107 height 12
type input "Spices, pepper, white"
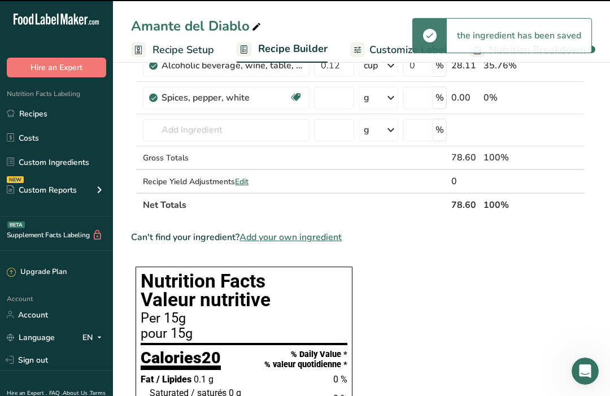
type input "0"
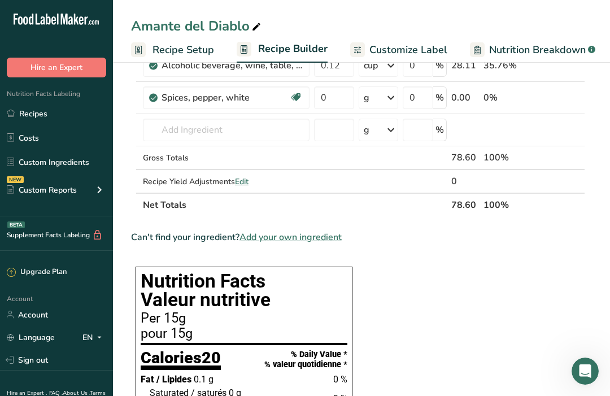
click at [388, 97] on icon at bounding box center [391, 97] width 14 height 20
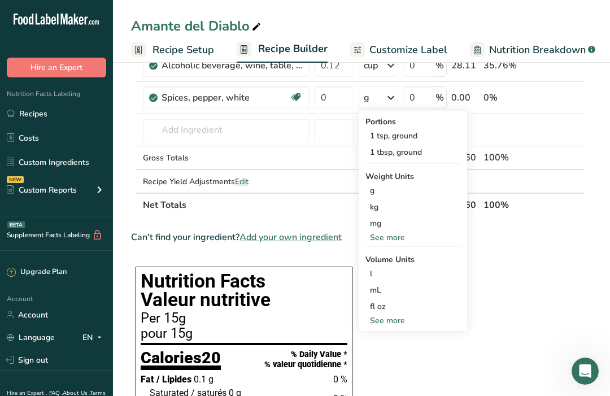
click at [414, 134] on div "1 tsp, ground" at bounding box center [412, 136] width 95 height 16
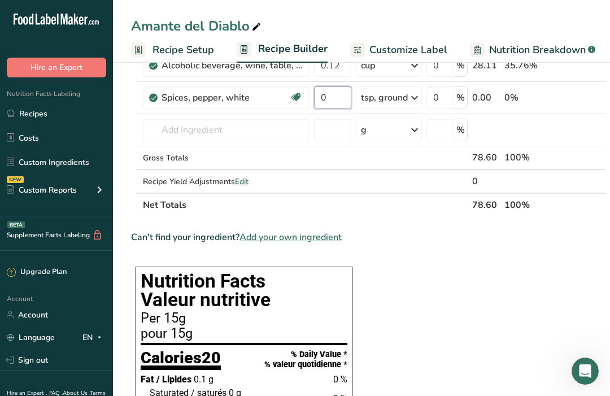
click at [331, 100] on input "0" at bounding box center [332, 97] width 37 height 23
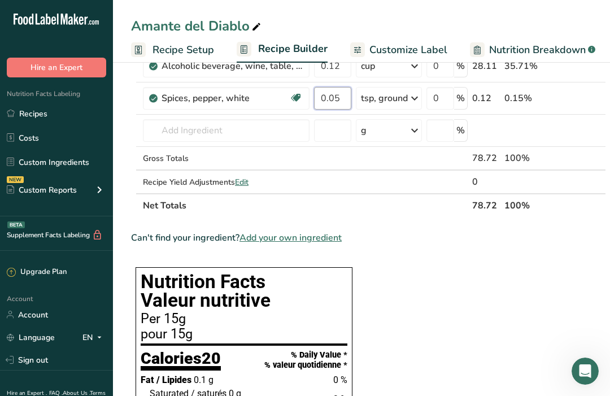
type input "0.05"
click at [260, 125] on div "Ingredient * Amount * Unit * Waste * .a-a{fill:#347362;}.b-a{fill:#fff;} Grams …" at bounding box center [368, 73] width 475 height 288
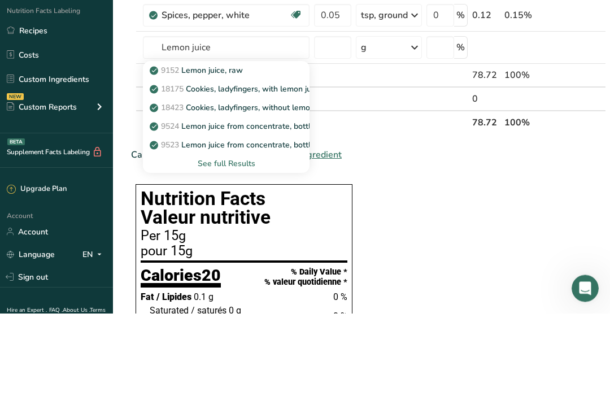
click at [279, 203] on p "9524 Lemon juice from concentrate, bottled, REAL LEMON" at bounding box center [262, 209] width 221 height 12
type input "Lemon juice from concentrate, bottled, REAL LEMON"
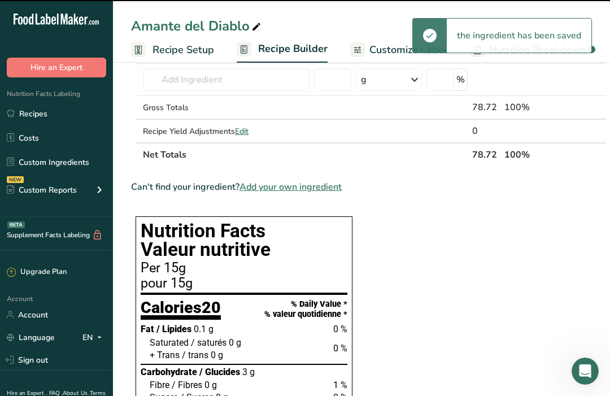
type input "0"
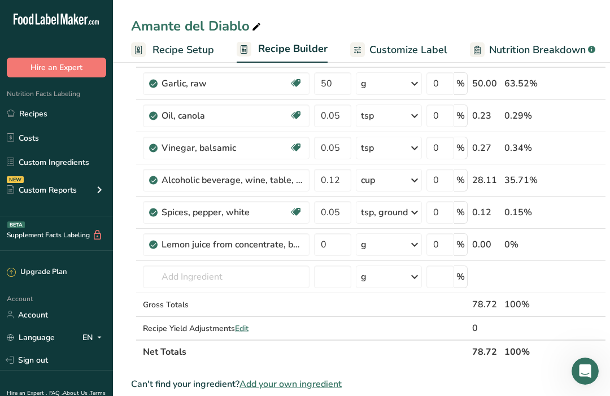
scroll to position [91, 0]
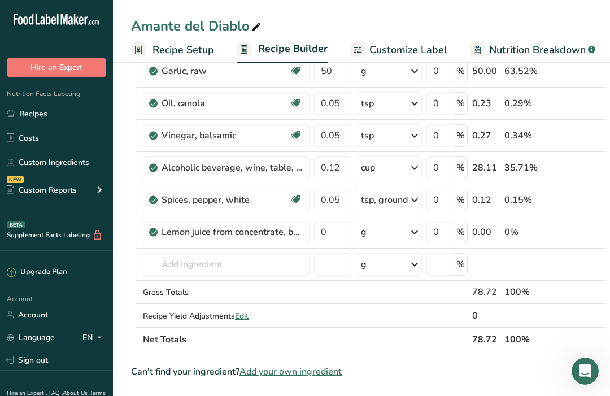
click at [413, 233] on icon at bounding box center [415, 232] width 14 height 20
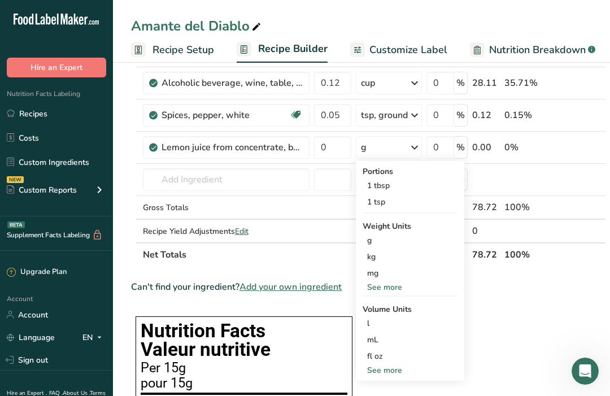
scroll to position [177, 0]
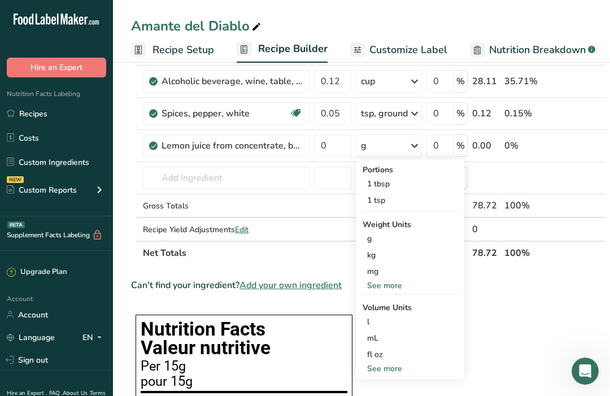
click at [389, 371] on div "See more" at bounding box center [409, 368] width 95 height 12
click at [378, 371] on div "cup" at bounding box center [410, 403] width 86 height 12
click at [380, 371] on div "cup" at bounding box center [410, 403] width 86 height 12
click at [428, 371] on div "cup" at bounding box center [410, 403] width 86 height 12
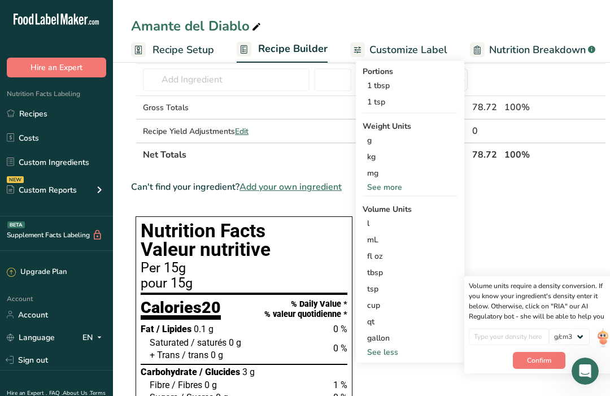
scroll to position [276, 0]
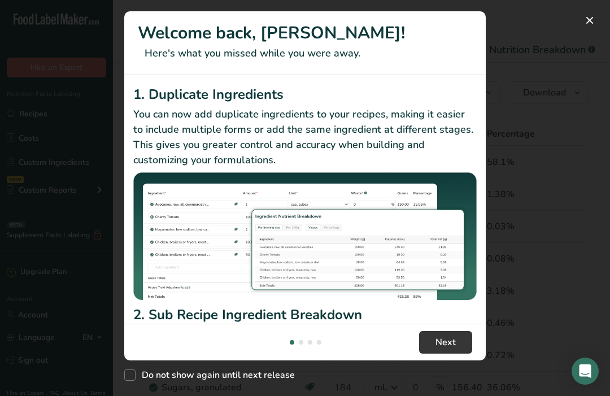
click at [449, 349] on span "Next" at bounding box center [445, 342] width 20 height 14
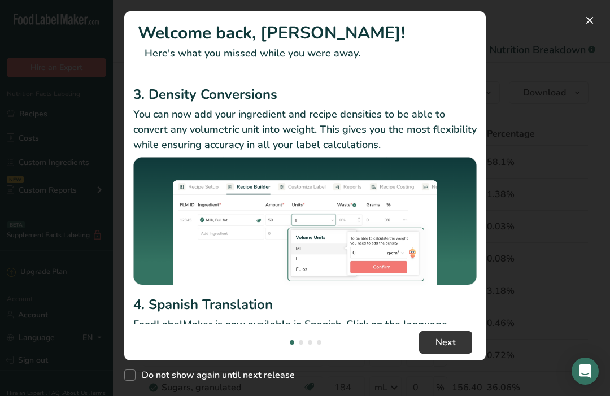
scroll to position [8, 0]
click at [455, 349] on span "Next" at bounding box center [445, 342] width 20 height 14
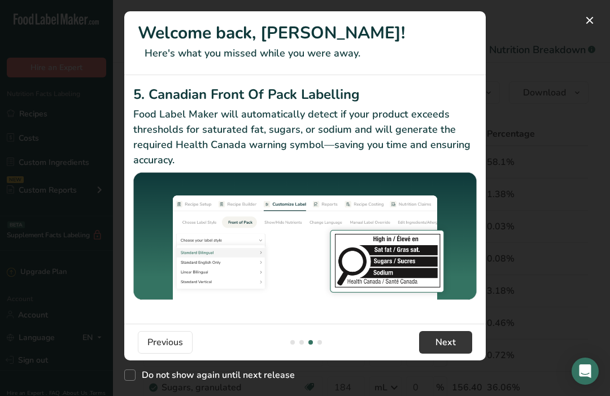
click at [550, 226] on div "New Features" at bounding box center [305, 198] width 610 height 396
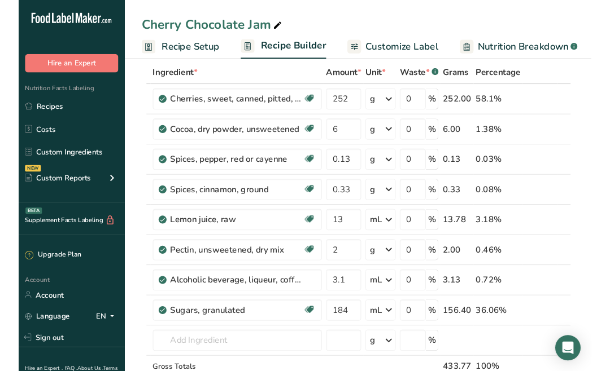
scroll to position [0, 0]
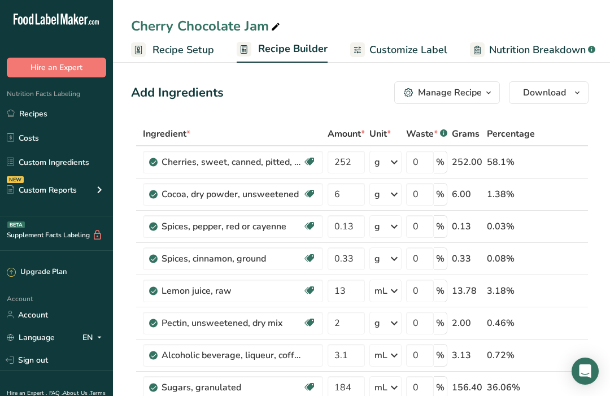
click at [38, 112] on link "Recipes" at bounding box center [56, 113] width 113 height 21
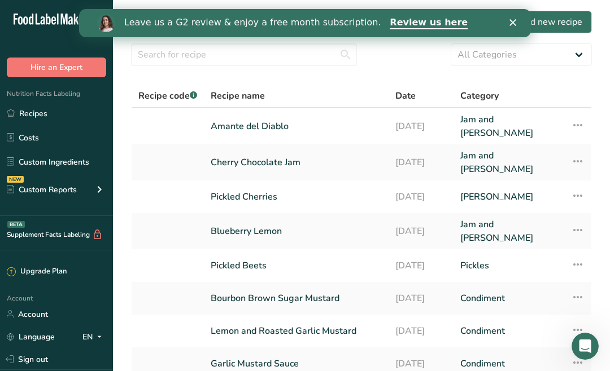
click at [271, 121] on link "Amante del Diablo" at bounding box center [296, 126] width 171 height 27
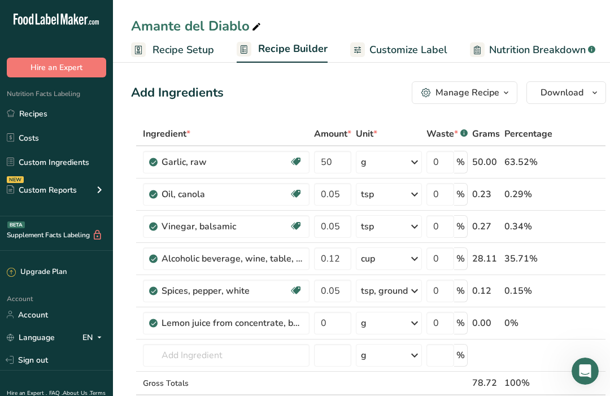
click at [586, 370] on icon "Open Intercom Messenger" at bounding box center [585, 370] width 8 height 9
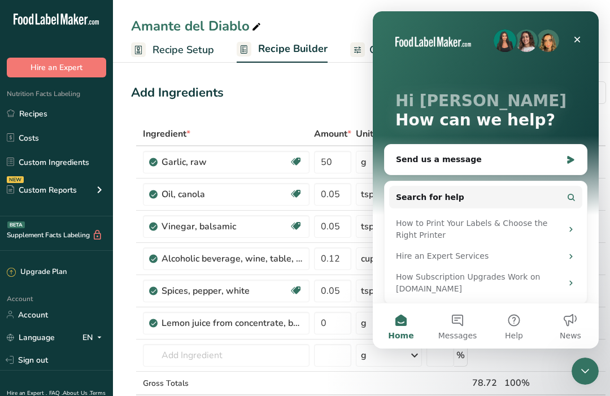
click at [571, 44] on div "Close" at bounding box center [577, 39] width 20 height 20
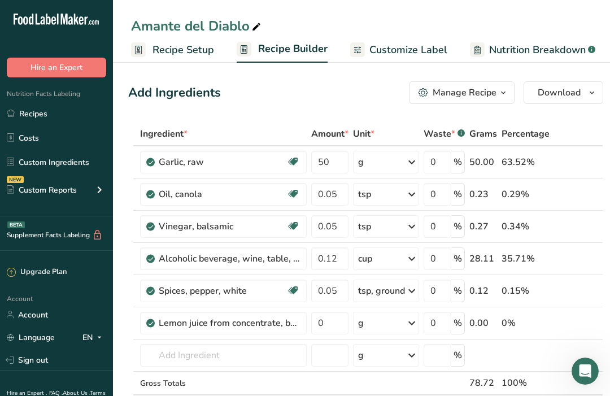
scroll to position [0, 2]
click at [411, 324] on icon at bounding box center [412, 323] width 14 height 20
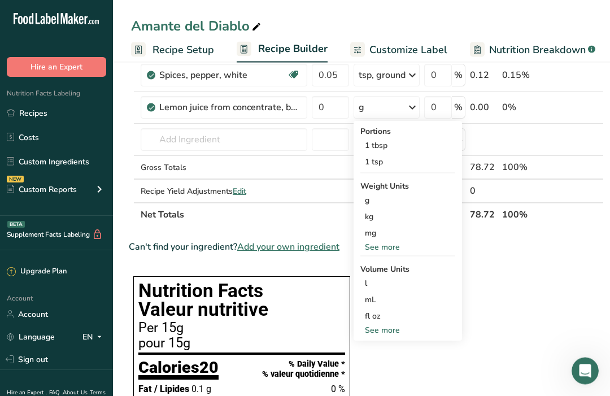
scroll to position [216, 0]
click at [389, 331] on div "See more" at bounding box center [407, 330] width 95 height 12
select select "22"
click at [378, 366] on div "cup" at bounding box center [408, 365] width 86 height 12
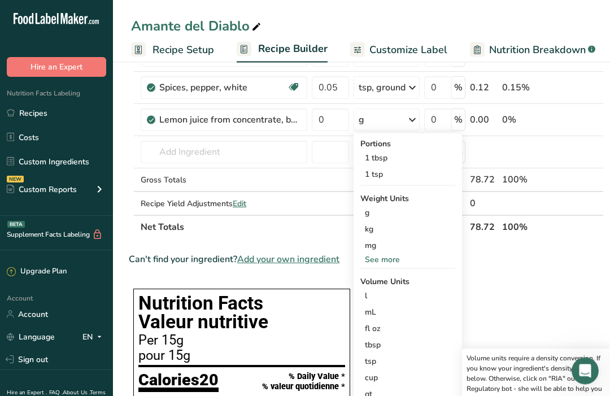
scroll to position [203, 0]
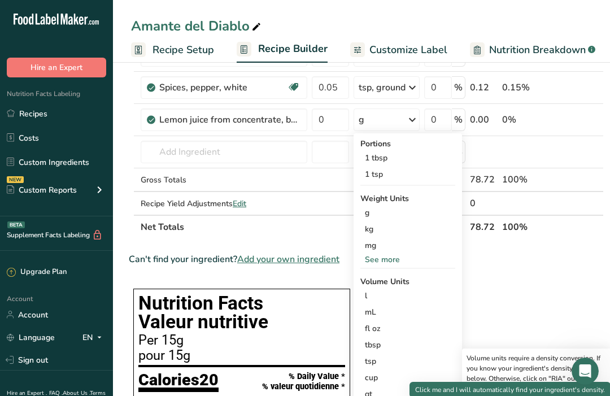
click at [572, 369] on div "Open Intercom Messenger" at bounding box center [584, 370] width 37 height 37
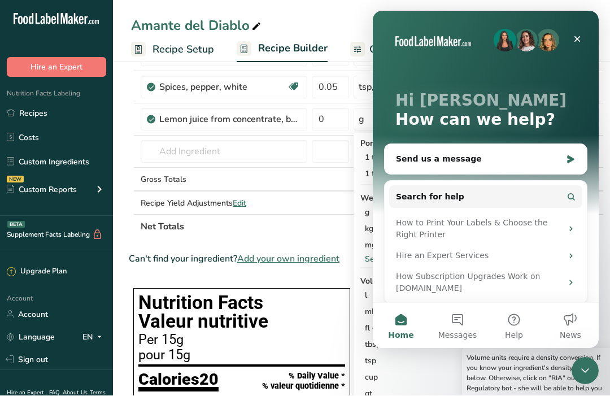
click at [589, 370] on icon "Close Intercom Messenger" at bounding box center [585, 371] width 14 height 14
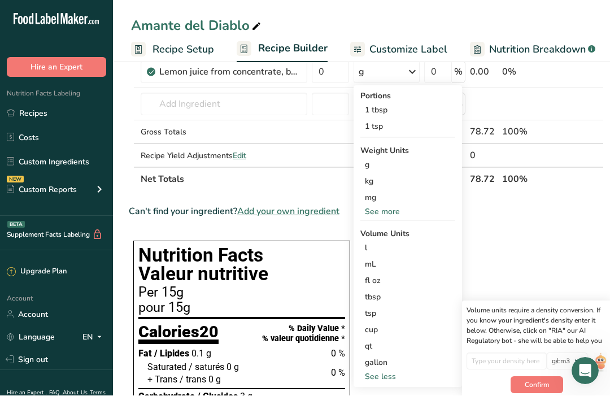
scroll to position [251, 0]
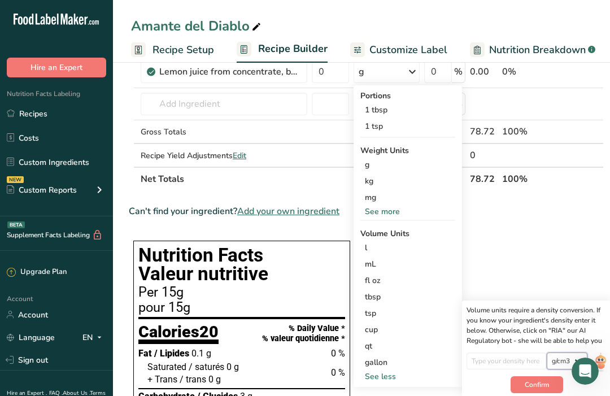
click at [566, 363] on select "lb/ft3 g/cm3" at bounding box center [566, 360] width 41 height 17
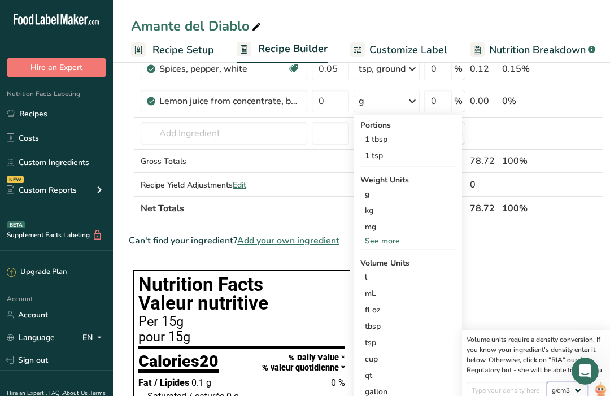
scroll to position [229, 0]
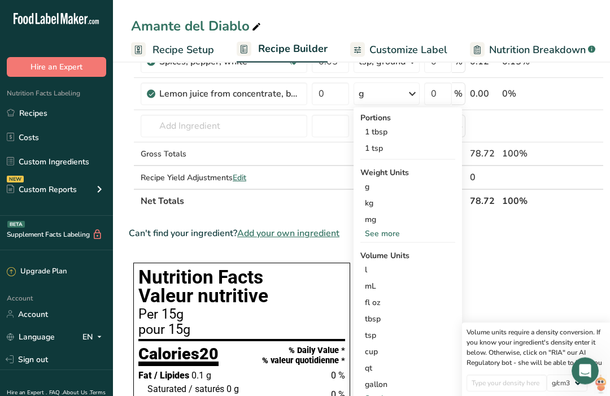
click at [376, 353] on div "cup" at bounding box center [408, 352] width 86 height 12
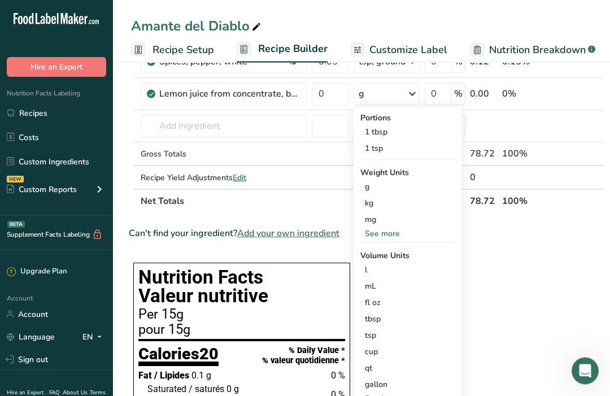
scroll to position [229, 0]
click at [387, 350] on div "cup" at bounding box center [408, 351] width 86 height 12
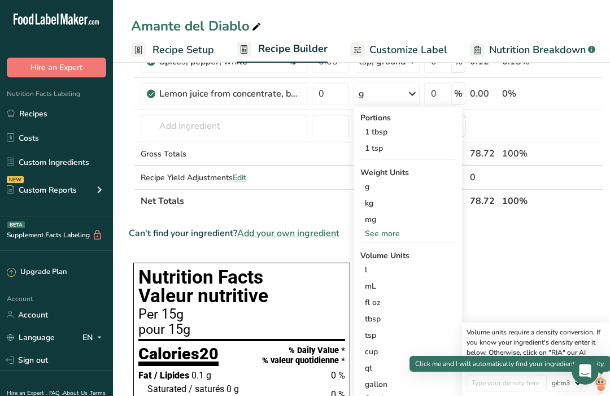
click at [603, 380] on img at bounding box center [600, 384] width 12 height 20
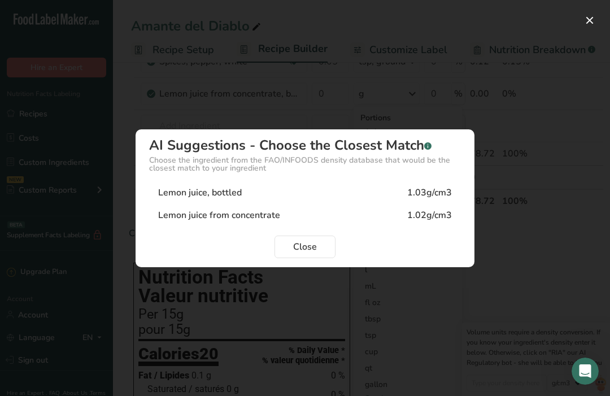
click at [440, 199] on div "1.03g/cm3" at bounding box center [429, 193] width 45 height 14
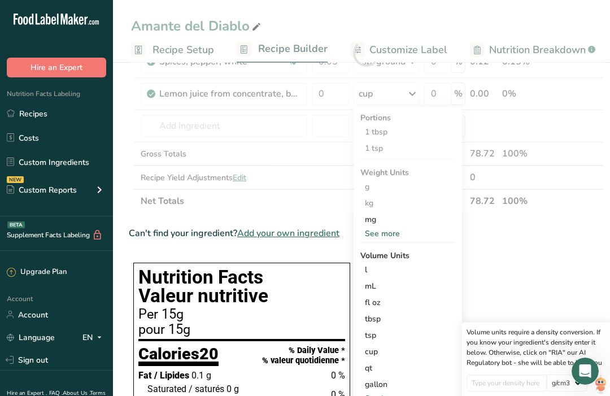
type input "1.03"
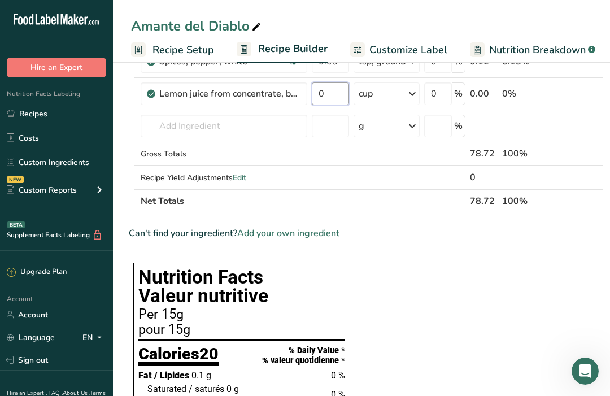
click at [329, 94] on input "0" at bounding box center [330, 93] width 37 height 23
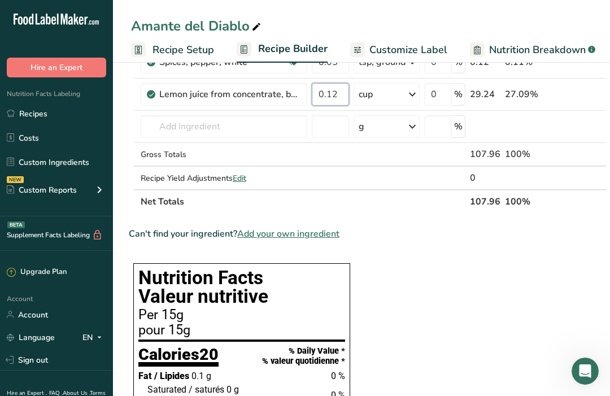
type input "0.12"
click at [199, 128] on div "Ingredient * Amount * Unit * Waste * .a-a{fill:#347362;}.b-a{fill:#fff;} Grams …" at bounding box center [368, 53] width 478 height 320
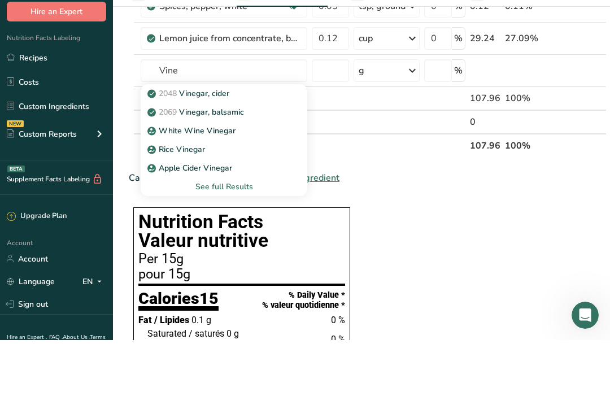
click at [215, 143] on p "2048 Vinegar, cider" at bounding box center [190, 149] width 80 height 12
type input "Vinegar, cider"
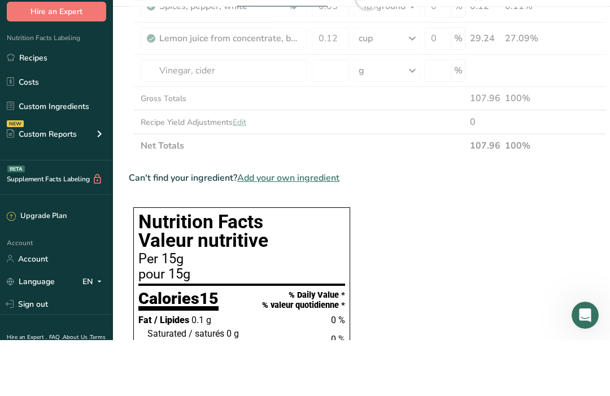
scroll to position [285, 0]
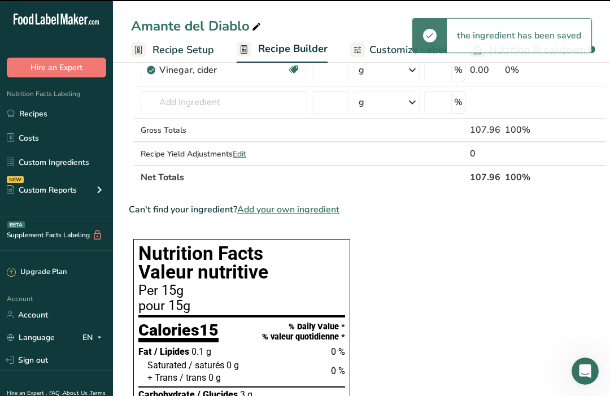
type input "0"
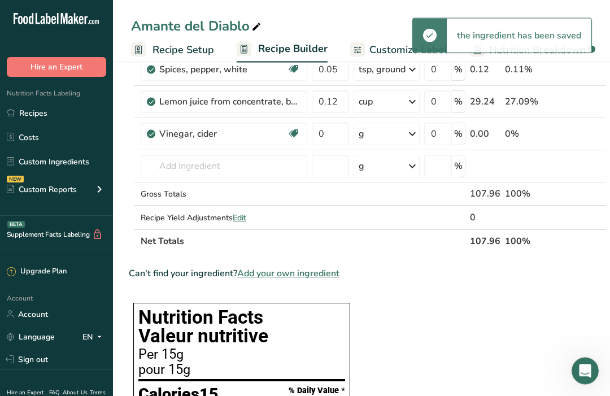
scroll to position [221, 0]
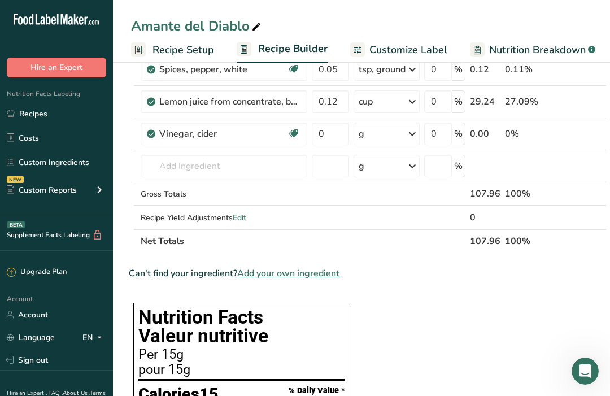
click at [409, 133] on icon at bounding box center [412, 134] width 14 height 20
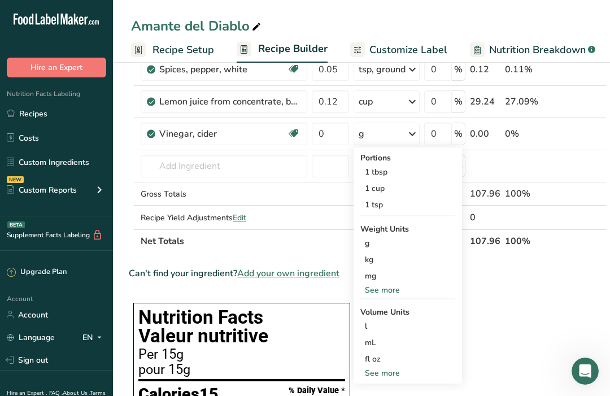
click at [386, 375] on div "See more" at bounding box center [407, 373] width 95 height 12
click at [381, 186] on div "1 cup" at bounding box center [407, 188] width 95 height 16
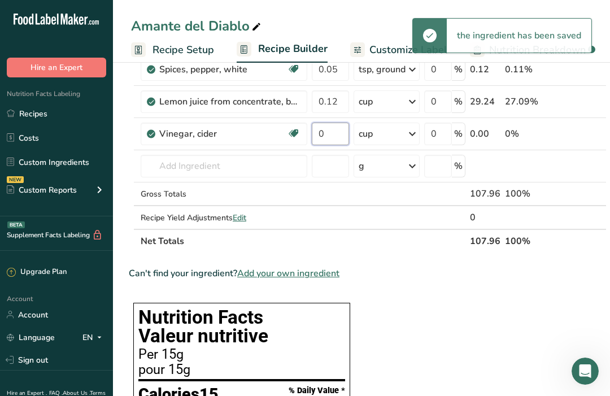
click at [319, 134] on input "0" at bounding box center [330, 133] width 37 height 23
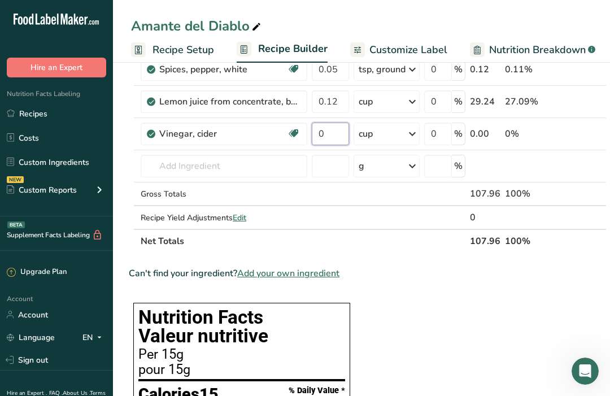
scroll to position [221, 0]
type input "0.06"
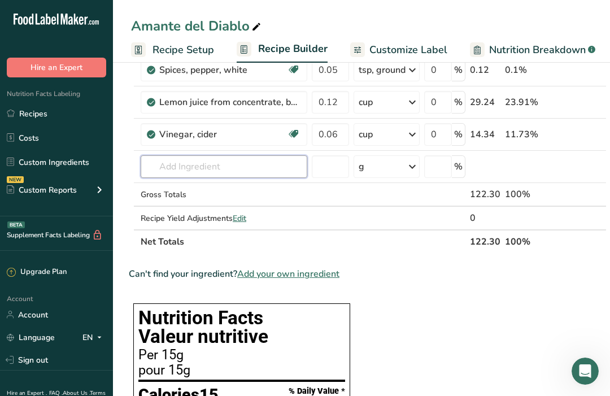
click at [197, 161] on div "Ingredient * Amount * Unit * Waste * .a-a{fill:#347362;}.b-a{fill:#fff;} Grams …" at bounding box center [368, 77] width 478 height 352
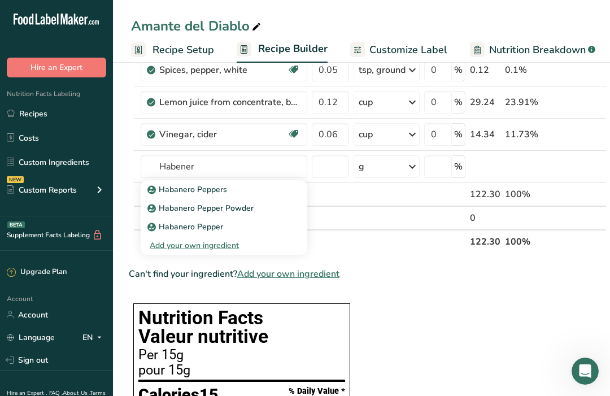
click at [225, 189] on p "Habanero Peppers" at bounding box center [188, 189] width 77 height 12
type input "Habanero Peppers"
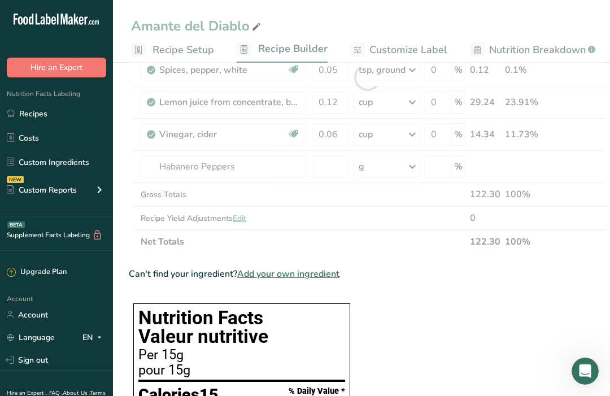
scroll to position [221, 0]
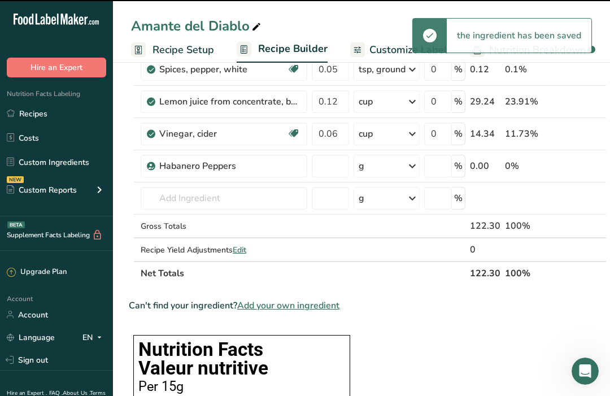
type input "0"
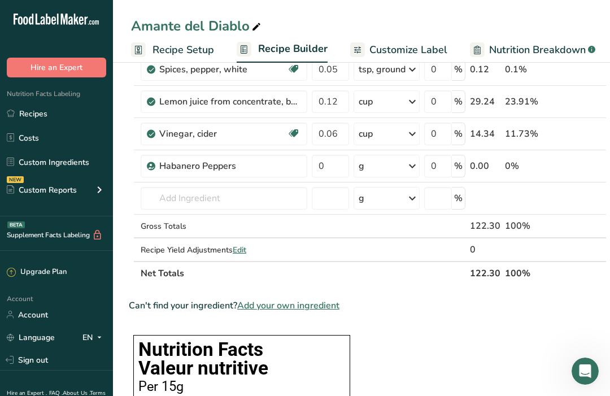
click at [413, 167] on icon at bounding box center [412, 166] width 14 height 20
click at [318, 161] on input "0" at bounding box center [330, 166] width 37 height 23
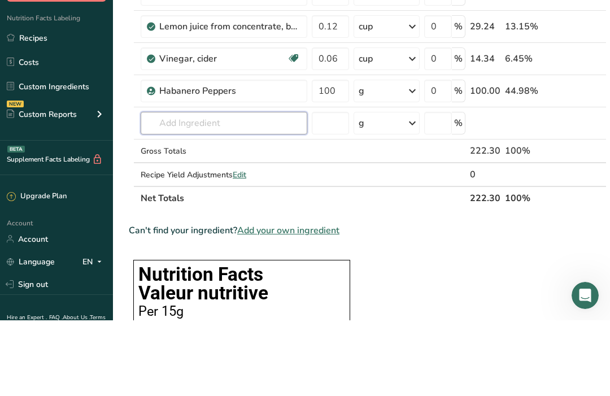
click at [203, 120] on div "Ingredient * Amount * Unit * Waste * .a-a{fill:#347362;}.b-a{fill:#fff;} Grams …" at bounding box center [368, 93] width 478 height 384
click at [347, 155] on input "100" at bounding box center [330, 166] width 37 height 23
type input "10"
click at [212, 116] on div "Ingredient * Amount * Unit * Waste * .a-a{fill:#347362;}.b-a{fill:#fff;} Grams …" at bounding box center [368, 93] width 478 height 384
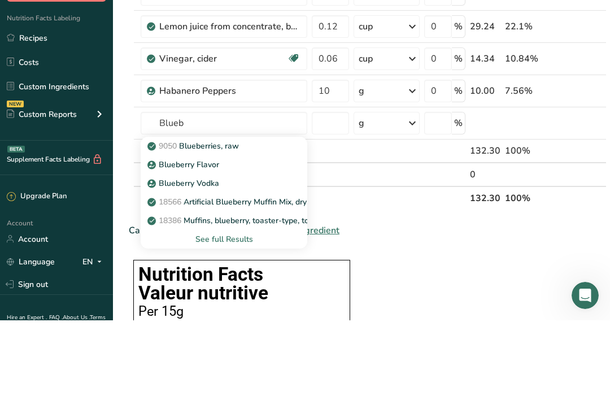
click at [237, 216] on p "9050 Blueberries, raw" at bounding box center [194, 222] width 89 height 12
type input "Blueberries, raw"
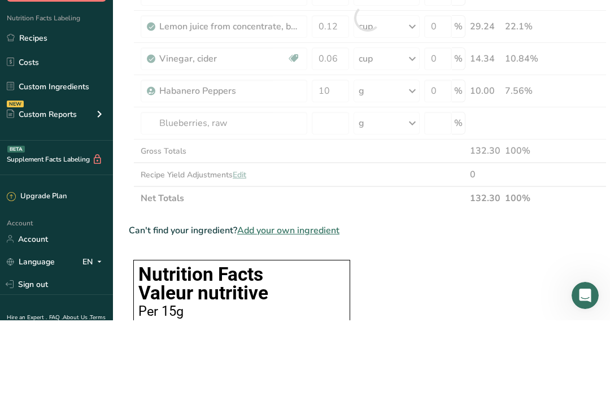
scroll to position [297, 0]
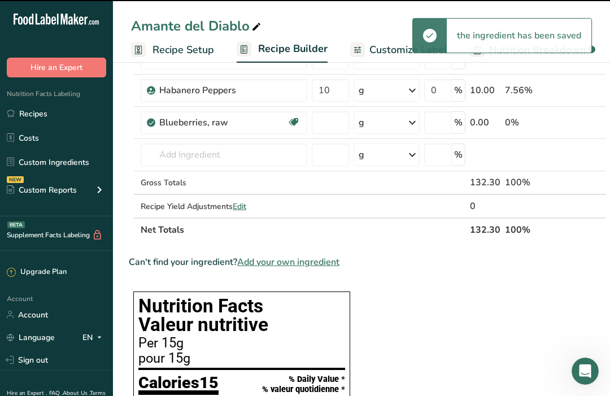
type input "0"
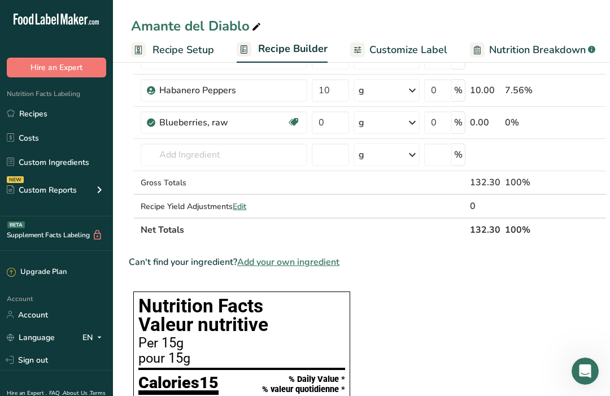
click at [400, 126] on div "g" at bounding box center [386, 122] width 66 height 23
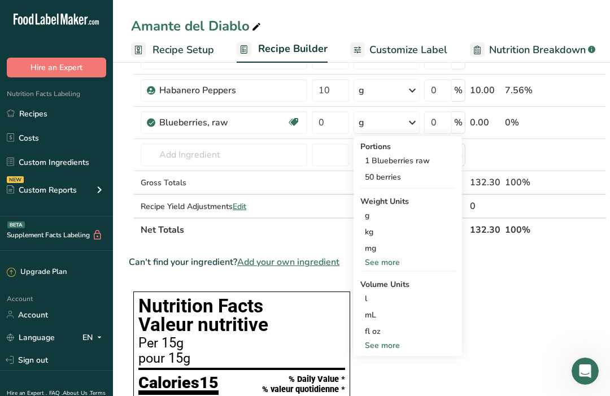
click at [387, 346] on div "See more" at bounding box center [407, 345] width 95 height 12
select select "22"
click at [373, 381] on div "cup" at bounding box center [408, 380] width 86 height 12
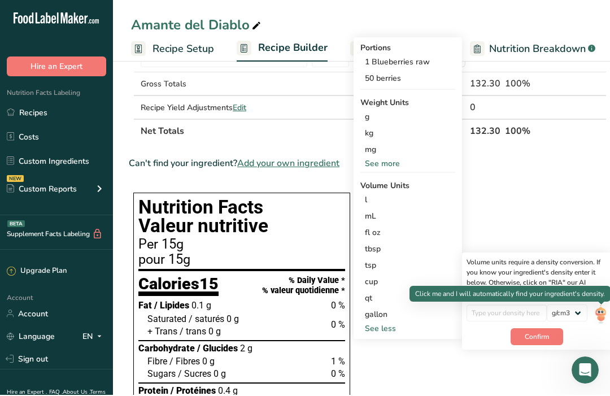
scroll to position [396, 0]
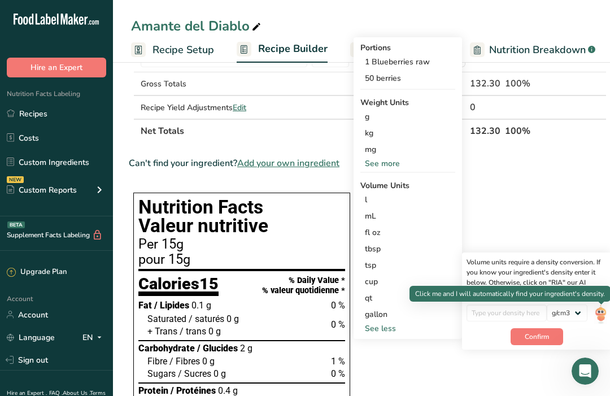
click at [601, 315] on img at bounding box center [600, 314] width 12 height 20
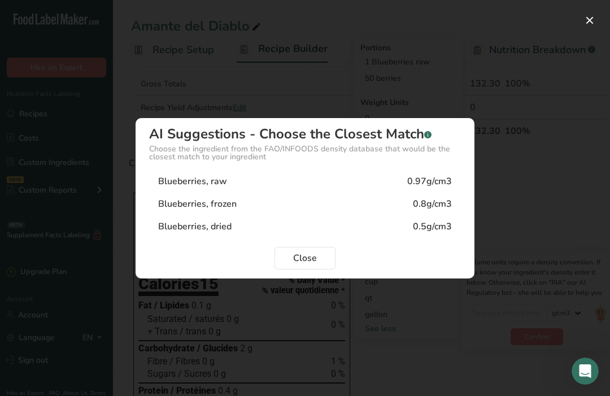
click at [245, 192] on div "Blueberries, raw 0.97g/cm3" at bounding box center [305, 181] width 312 height 23
type input "0.97"
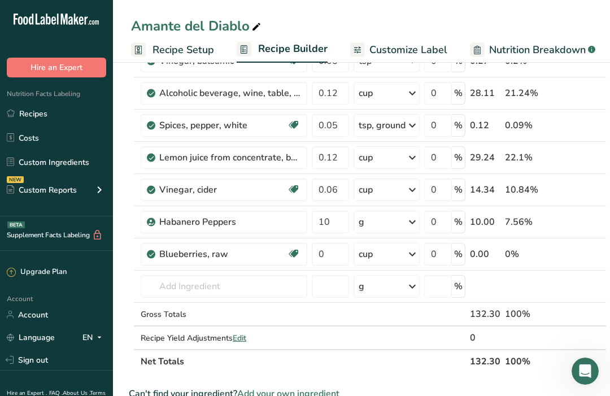
scroll to position [164, 0]
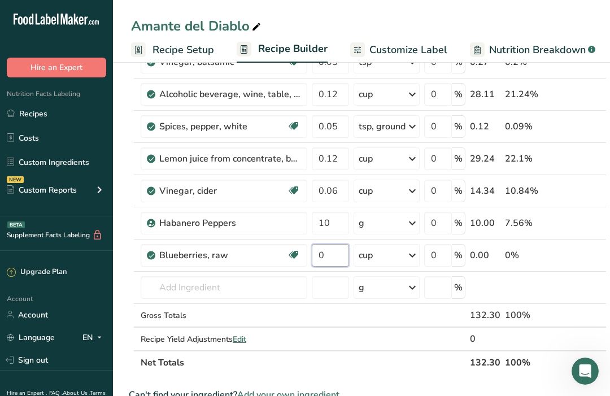
click at [334, 252] on input "0" at bounding box center [330, 255] width 37 height 23
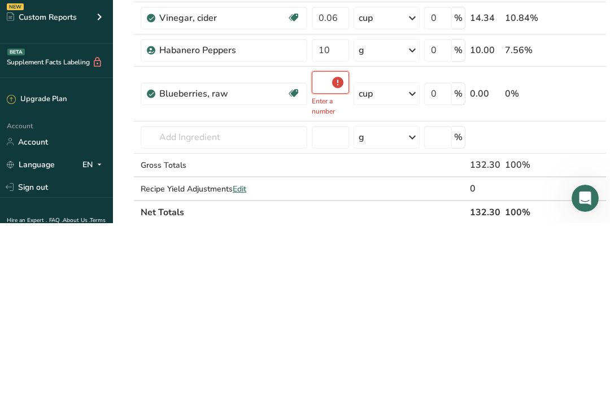
type input "0.5"
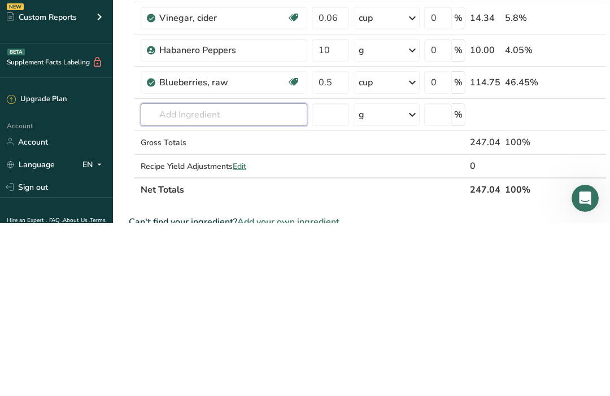
click at [197, 115] on div "Ingredient * Amount * Unit * Waste * .a-a{fill:#347362;}.b-a{fill:#fff;} Grams …" at bounding box center [368, 166] width 478 height 417
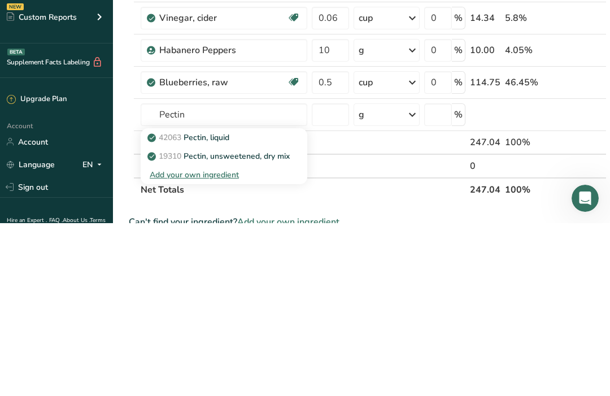
click at [271, 323] on p "19310 Pectin, unsweetened, dry mix" at bounding box center [220, 329] width 140 height 12
type input "Pectin, unsweetened, dry mix"
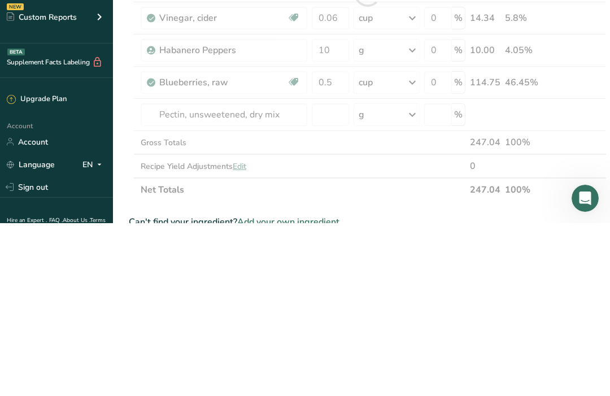
scroll to position [337, 0]
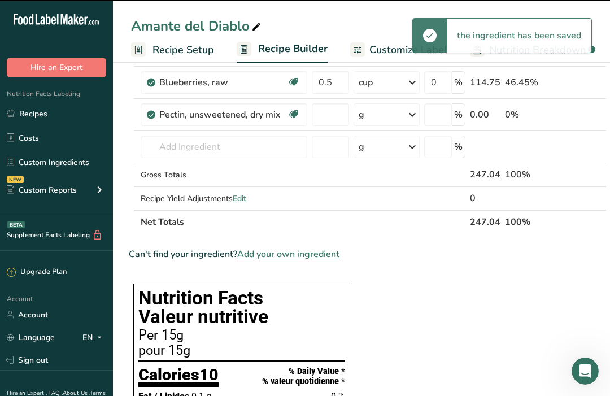
type input "0"
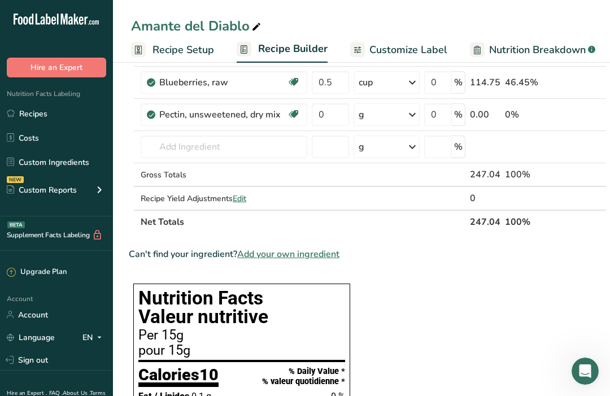
click at [415, 143] on icon at bounding box center [412, 147] width 14 height 20
click at [382, 321] on div "See more" at bounding box center [407, 319] width 95 height 12
click at [376, 335] on div "tsp" at bounding box center [408, 338] width 86 height 12
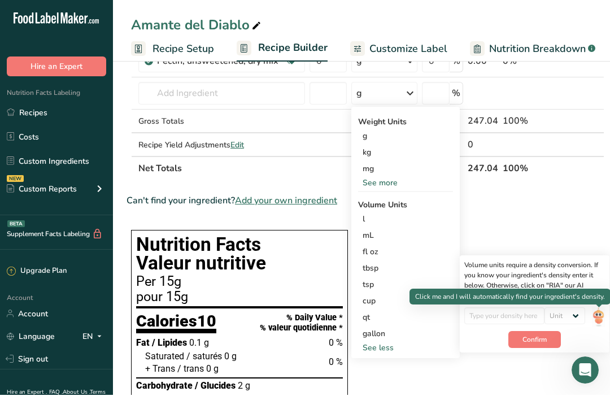
scroll to position [391, 0]
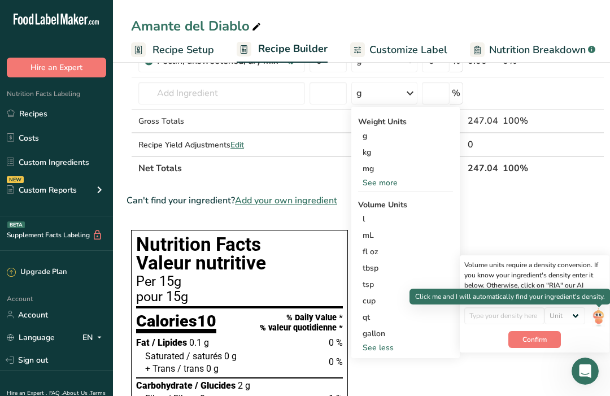
click at [593, 316] on img at bounding box center [598, 317] width 12 height 20
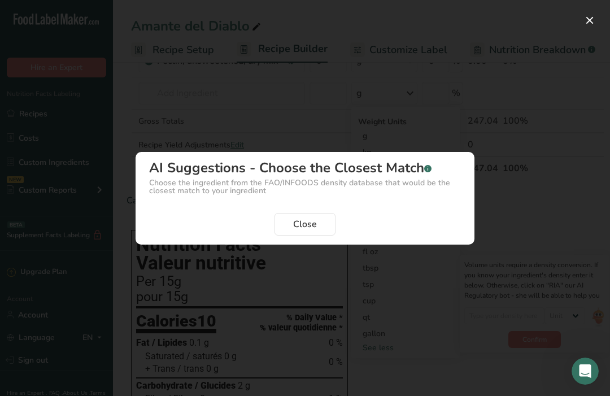
click at [308, 231] on span "Close" at bounding box center [305, 224] width 24 height 14
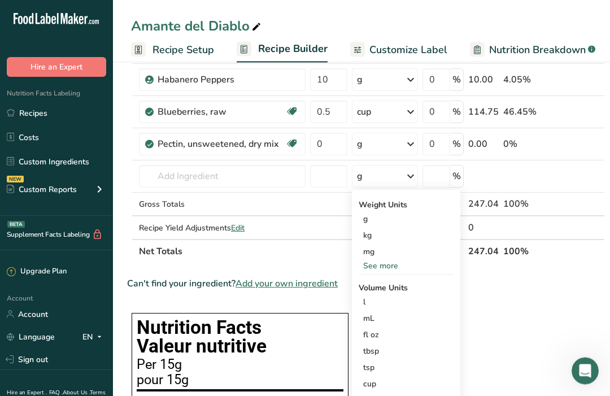
scroll to position [308, 0]
click at [332, 145] on input "0" at bounding box center [328, 144] width 37 height 23
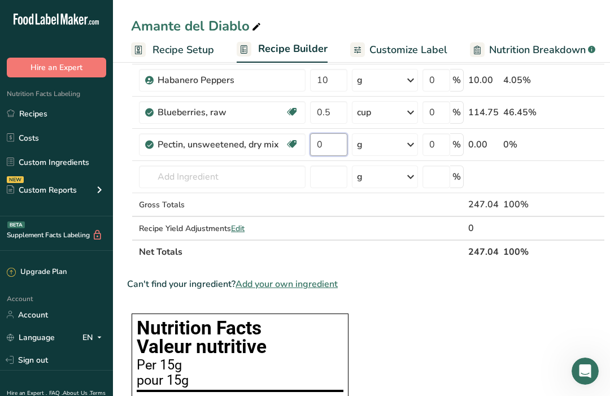
type input "2"
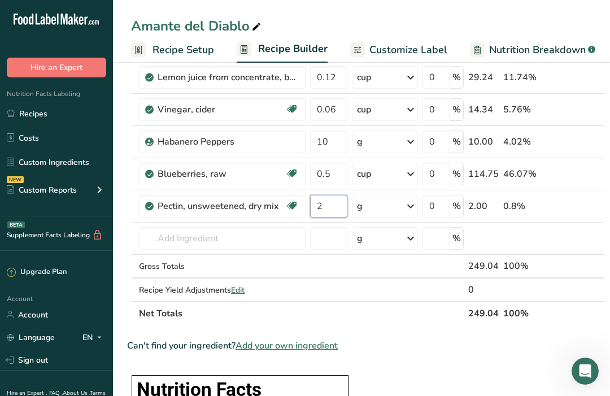
scroll to position [245, 0]
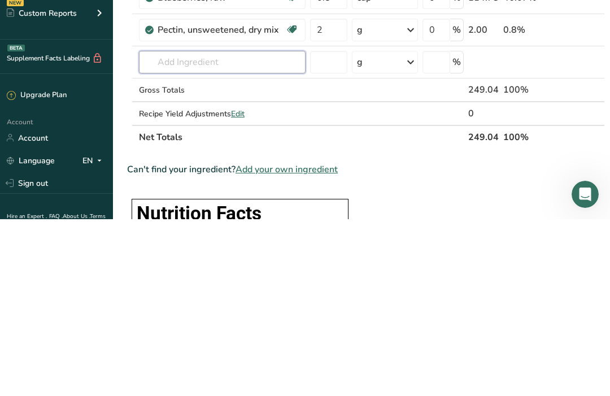
click at [217, 64] on div "Ingredient * Amount * Unit * Waste * .a-a{fill:#347362;}.b-a{fill:#fff;} Grams …" at bounding box center [366, 101] width 478 height 449
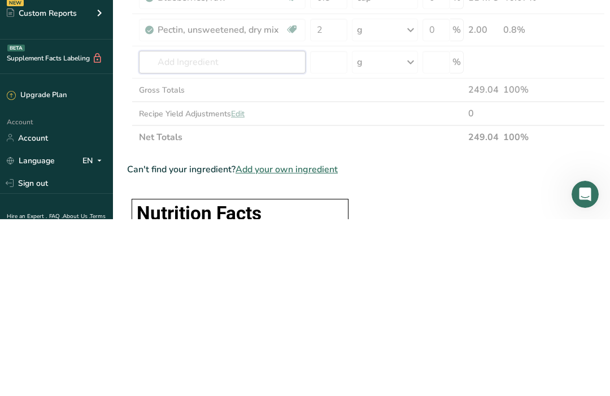
type input "S"
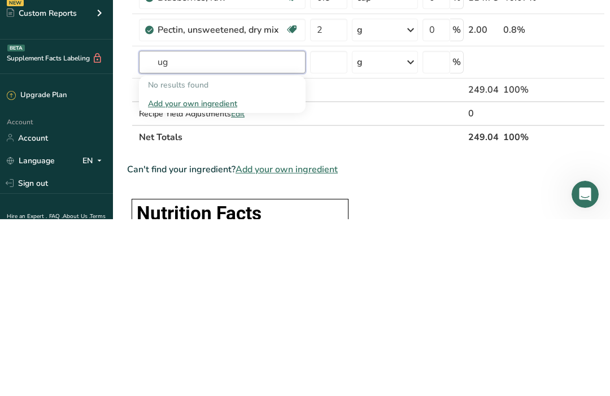
type input "u"
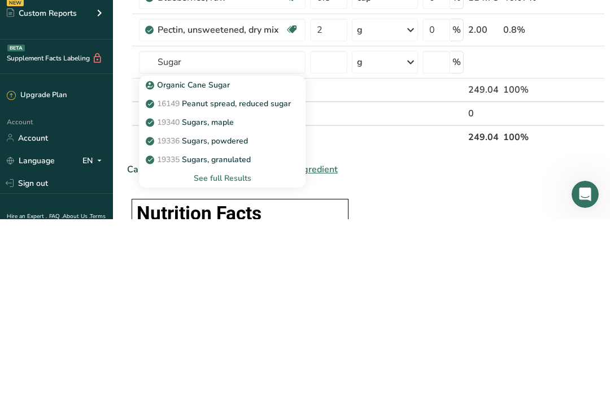
click at [240, 330] on p "19335 [GEOGRAPHIC_DATA], granulated" at bounding box center [199, 336] width 103 height 12
type input "Sugars, granulated"
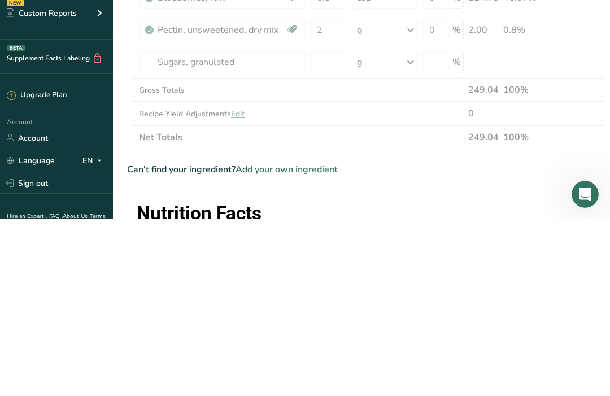
scroll to position [422, 0]
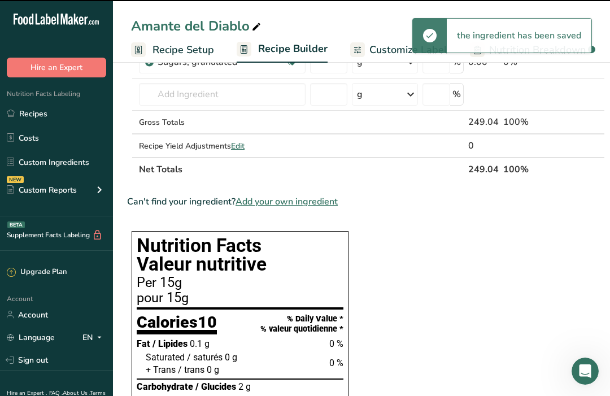
type input "0"
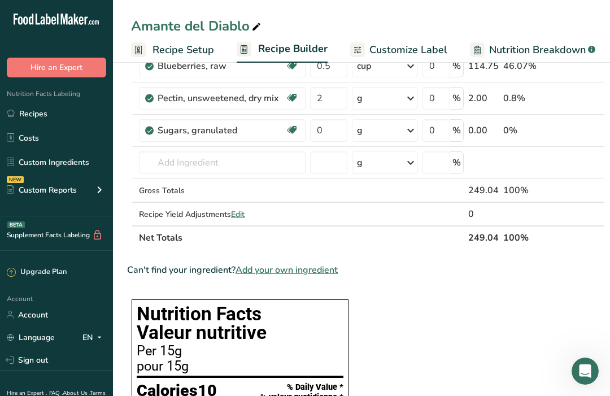
scroll to position [353, 0]
click at [401, 133] on div "g" at bounding box center [385, 131] width 66 height 23
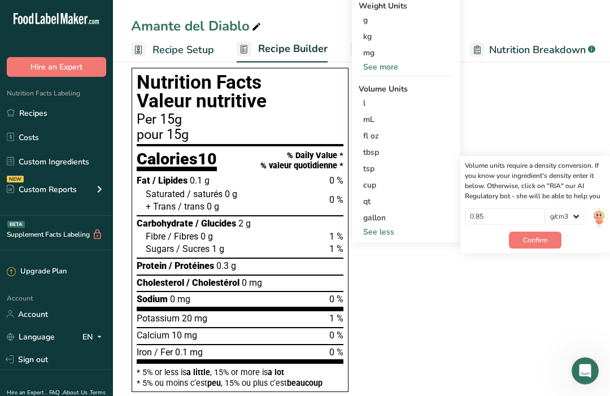
scroll to position [585, 0]
click at [594, 220] on img at bounding box center [598, 218] width 12 height 20
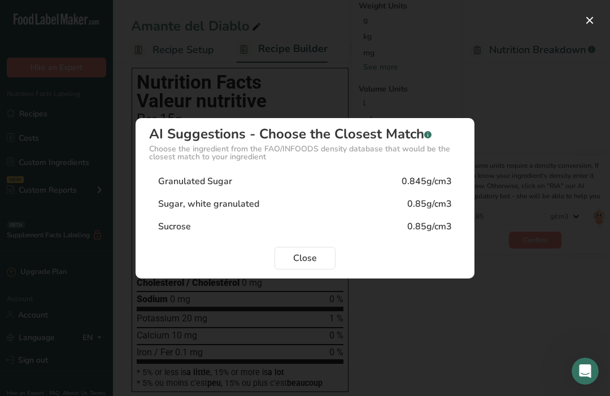
click at [435, 188] on div "0.845g/cm3" at bounding box center [426, 181] width 50 height 14
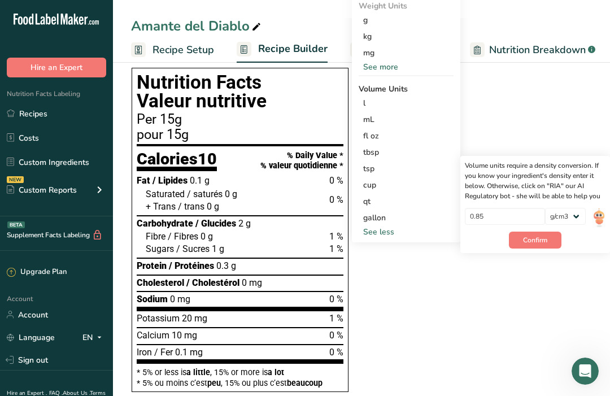
type input "0.845"
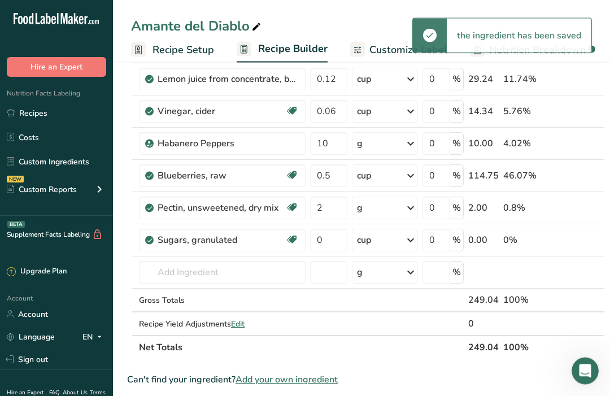
scroll to position [244, 0]
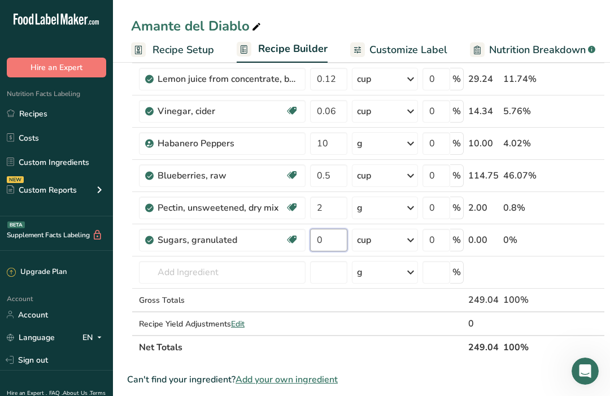
click at [330, 242] on input "0" at bounding box center [328, 240] width 37 height 23
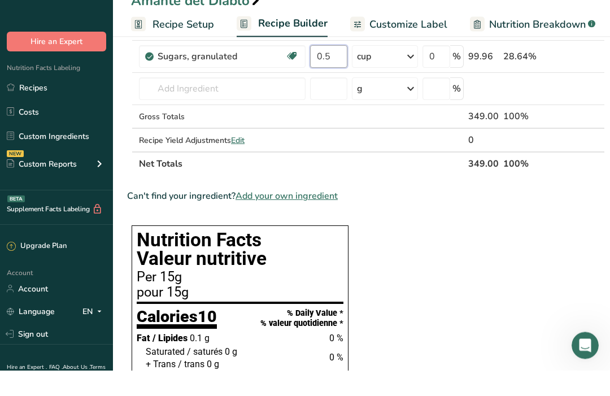
scroll to position [0, 4]
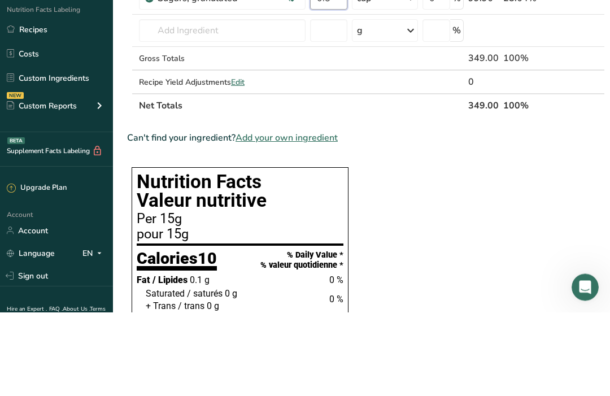
type input "0.5"
click at [338, 215] on span "Add your own ingredient" at bounding box center [286, 222] width 102 height 14
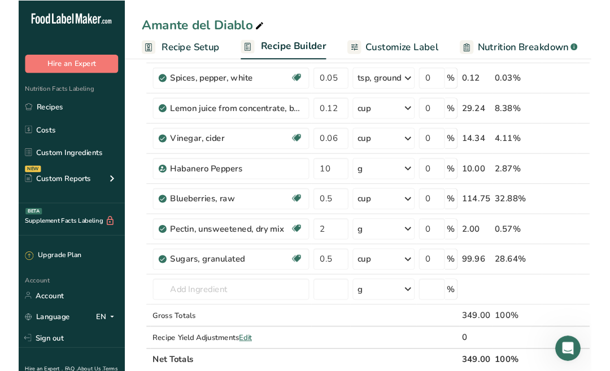
scroll to position [208, 0]
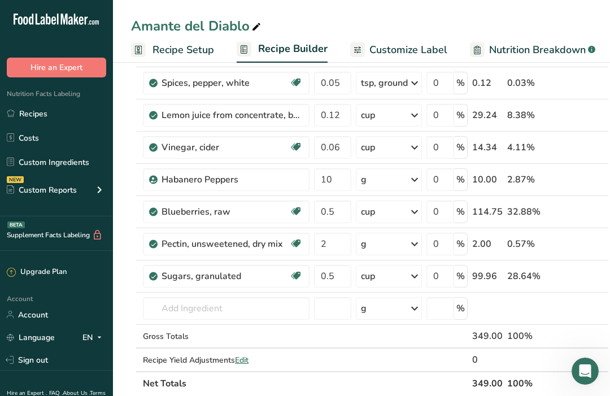
click at [43, 113] on link "Recipes" at bounding box center [56, 113] width 113 height 21
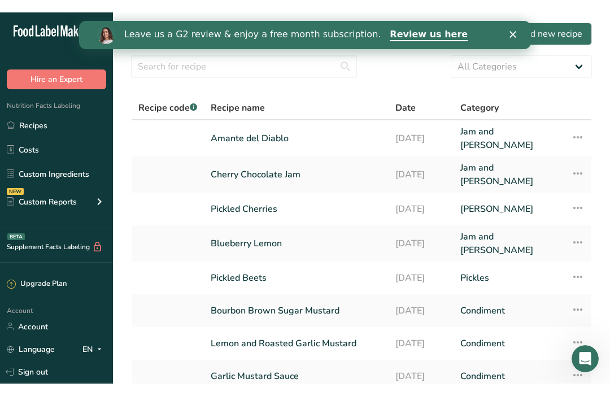
scroll to position [1, 0]
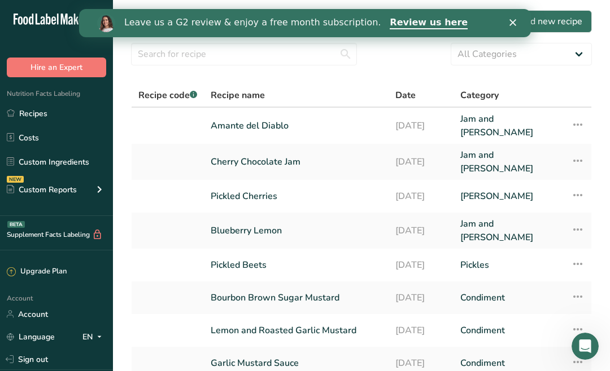
click at [281, 156] on link "Cherry Chocolate Jam" at bounding box center [296, 161] width 171 height 27
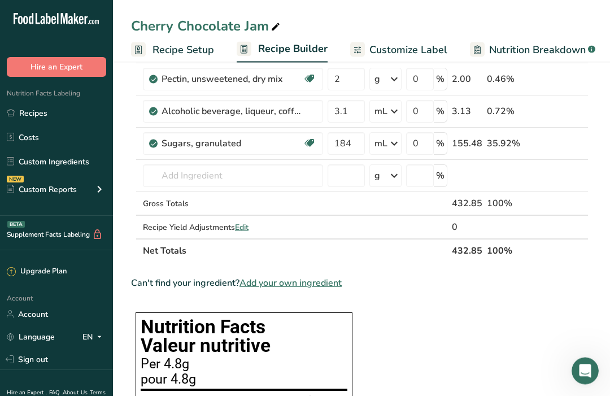
scroll to position [244, 0]
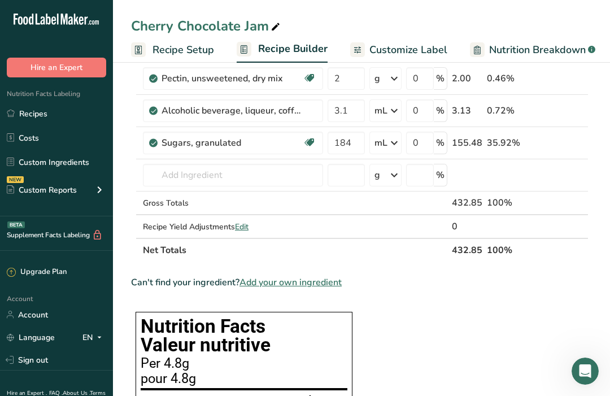
click at [290, 330] on h1 "Nutrition Facts Valeur nutritive" at bounding box center [244, 336] width 207 height 38
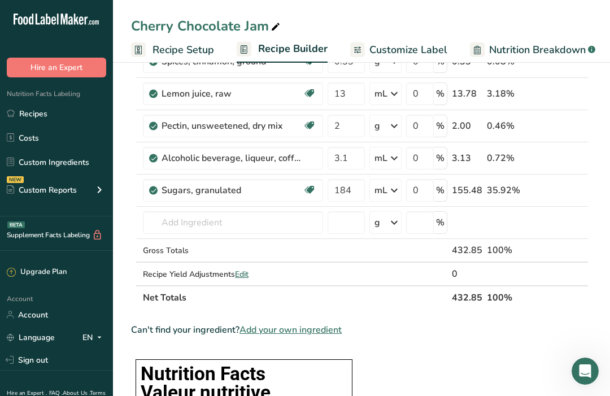
scroll to position [204, 0]
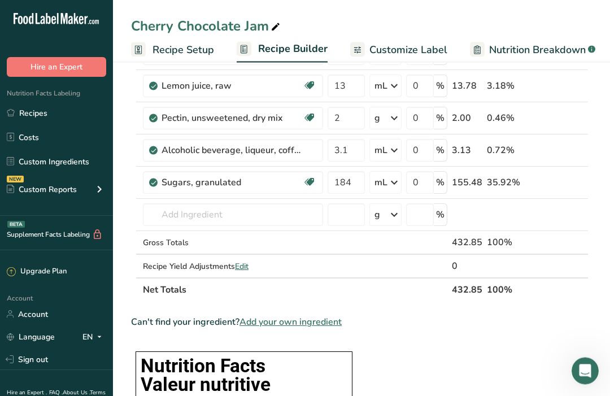
click at [299, 265] on div "Recipe Yield Adjustments Edit" at bounding box center [233, 267] width 180 height 12
click at [316, 292] on th "Net Totals" at bounding box center [295, 290] width 309 height 24
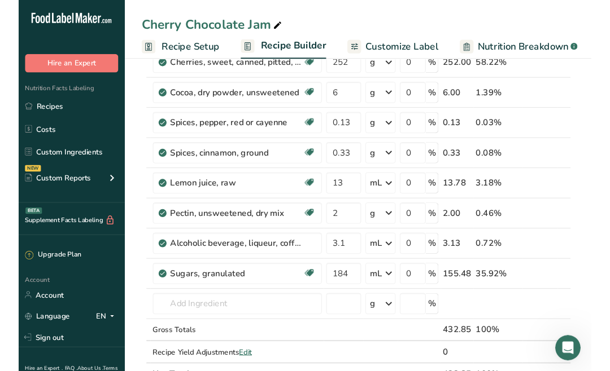
scroll to position [0, 0]
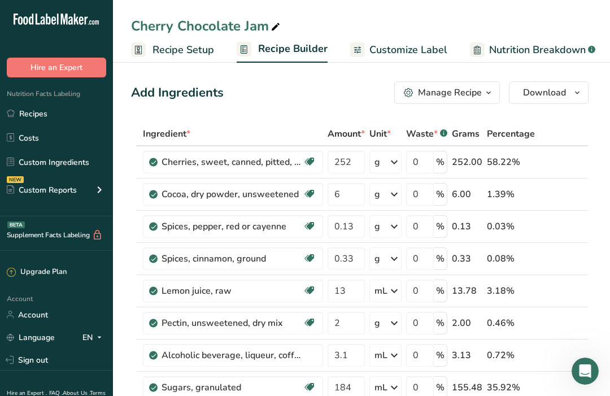
click at [36, 113] on link "Recipes" at bounding box center [56, 113] width 113 height 21
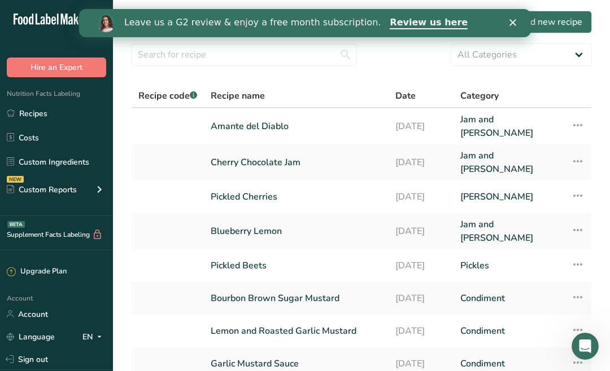
click at [253, 195] on link "Pickled Cherries" at bounding box center [296, 197] width 171 height 24
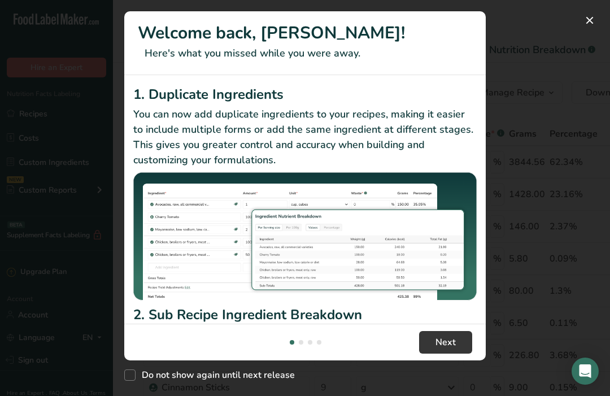
click at [443, 349] on span "Next" at bounding box center [445, 342] width 20 height 14
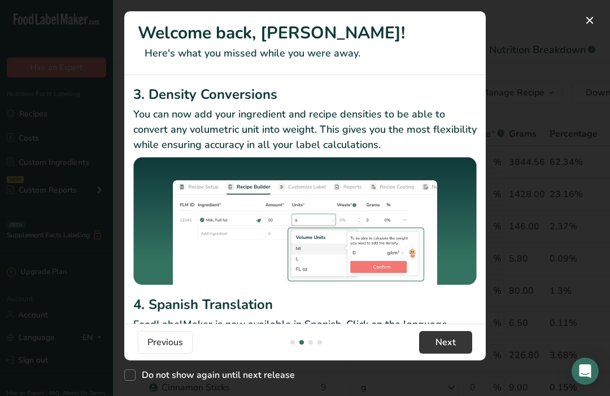
click at [456, 353] on button "Next" at bounding box center [445, 342] width 53 height 23
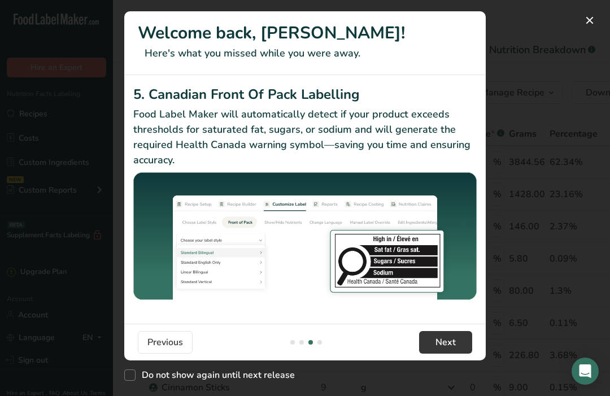
click at [448, 349] on span "Next" at bounding box center [445, 342] width 20 height 14
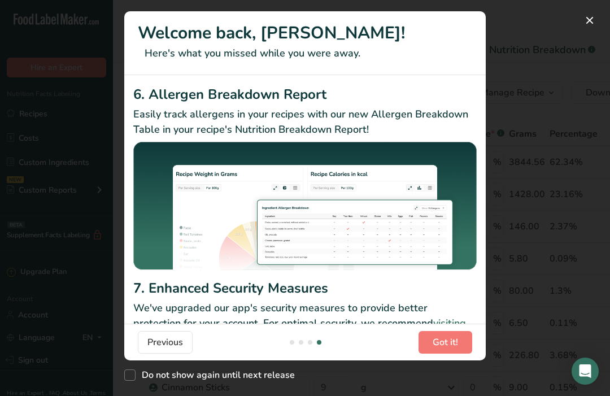
click at [449, 349] on span "Got it!" at bounding box center [444, 342] width 25 height 14
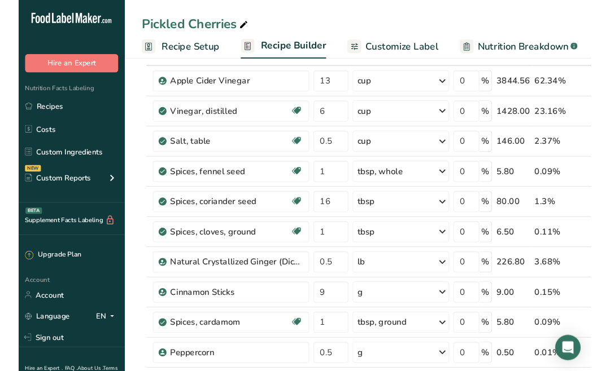
scroll to position [0, 0]
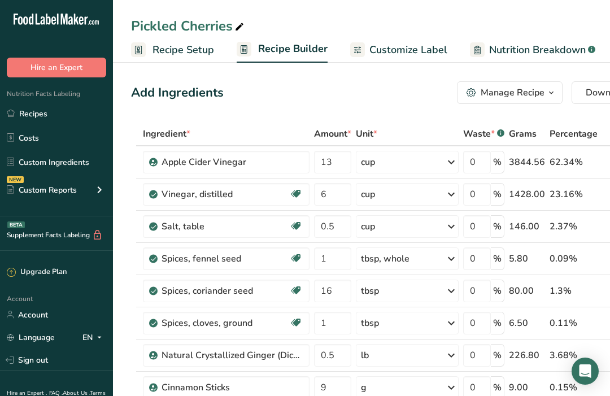
click at [39, 112] on link "Recipes" at bounding box center [56, 113] width 113 height 21
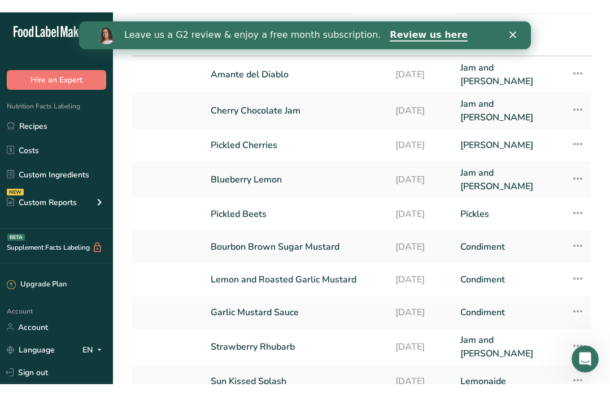
scroll to position [64, 0]
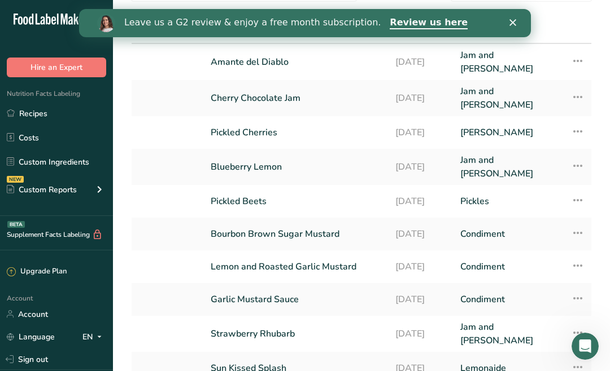
click at [285, 321] on link "Strawberry Rhubarb" at bounding box center [296, 334] width 171 height 27
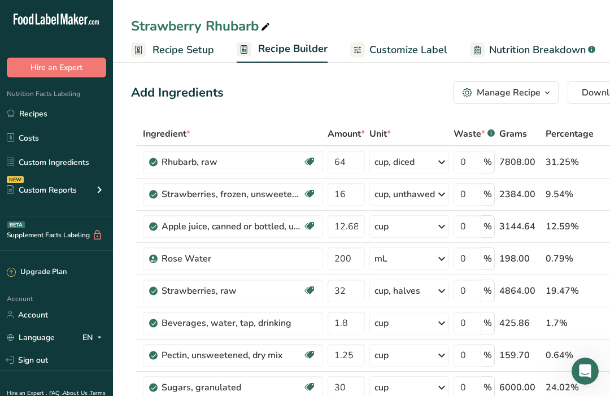
click at [32, 113] on link "Recipes" at bounding box center [56, 113] width 113 height 21
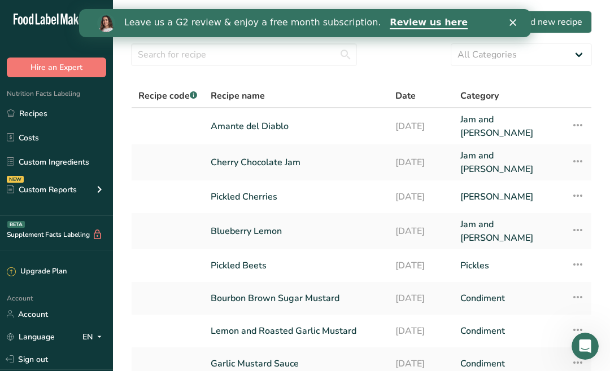
click at [510, 28] on div "Leave us a G2 review & enjoy a free month subscription. Review us here" at bounding box center [305, 23] width 452 height 19
click at [515, 24] on icon "Close" at bounding box center [512, 22] width 7 height 7
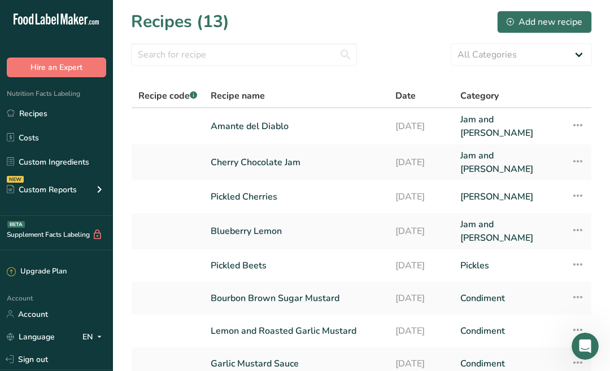
click at [545, 20] on div "Add new recipe" at bounding box center [544, 22] width 76 height 14
